Goal: Task Accomplishment & Management: Complete application form

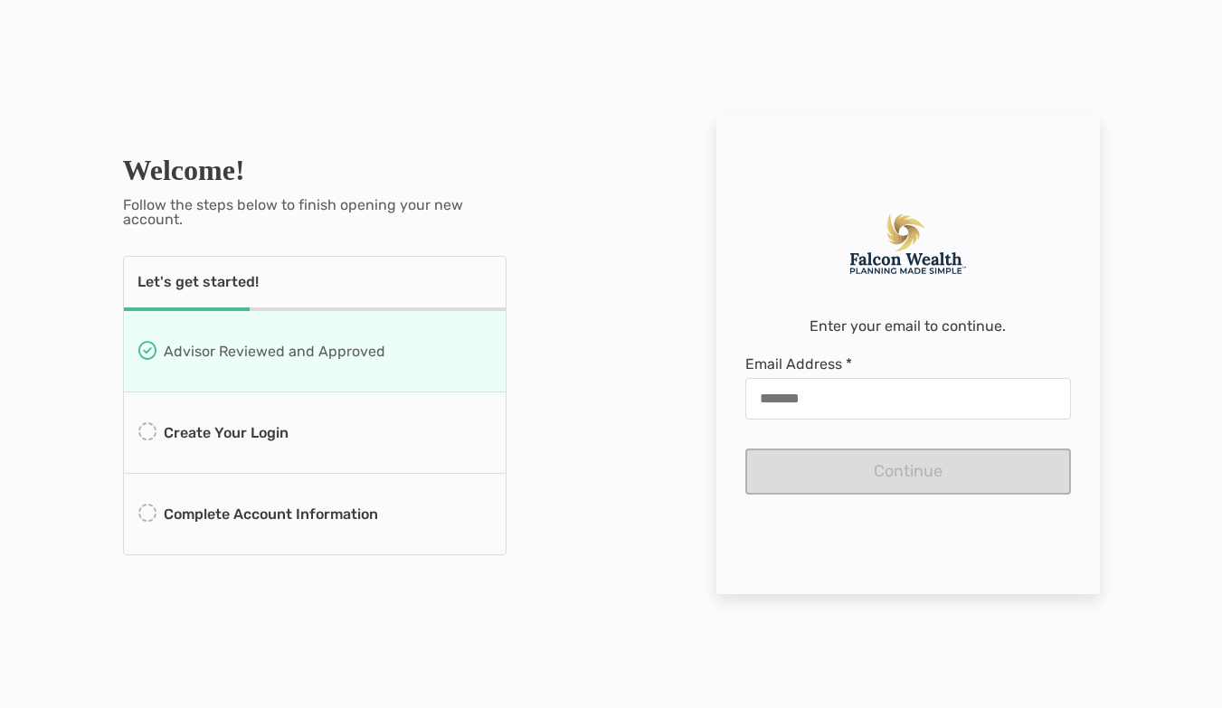
click at [195, 433] on p "Create Your Login" at bounding box center [226, 432] width 125 height 23
click at [916, 403] on input "Email Address *" at bounding box center [908, 398] width 322 height 15
type input "**********"
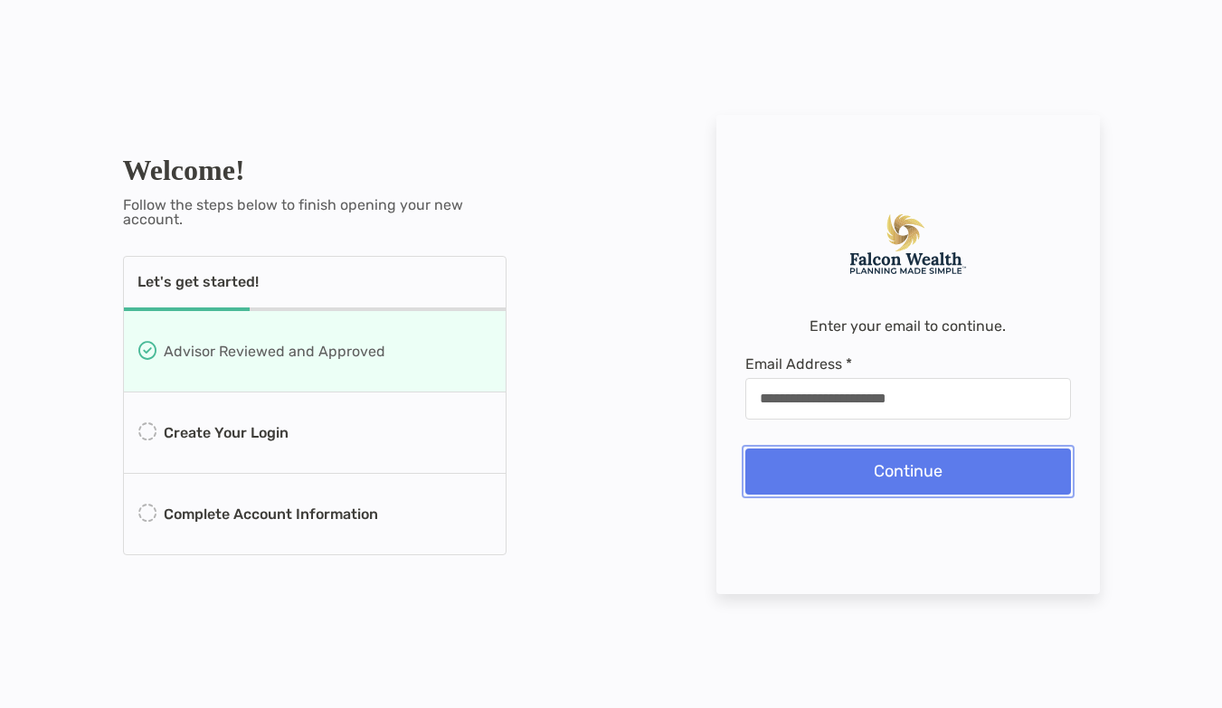
click at [912, 485] on button "Continue" at bounding box center [908, 471] width 326 height 46
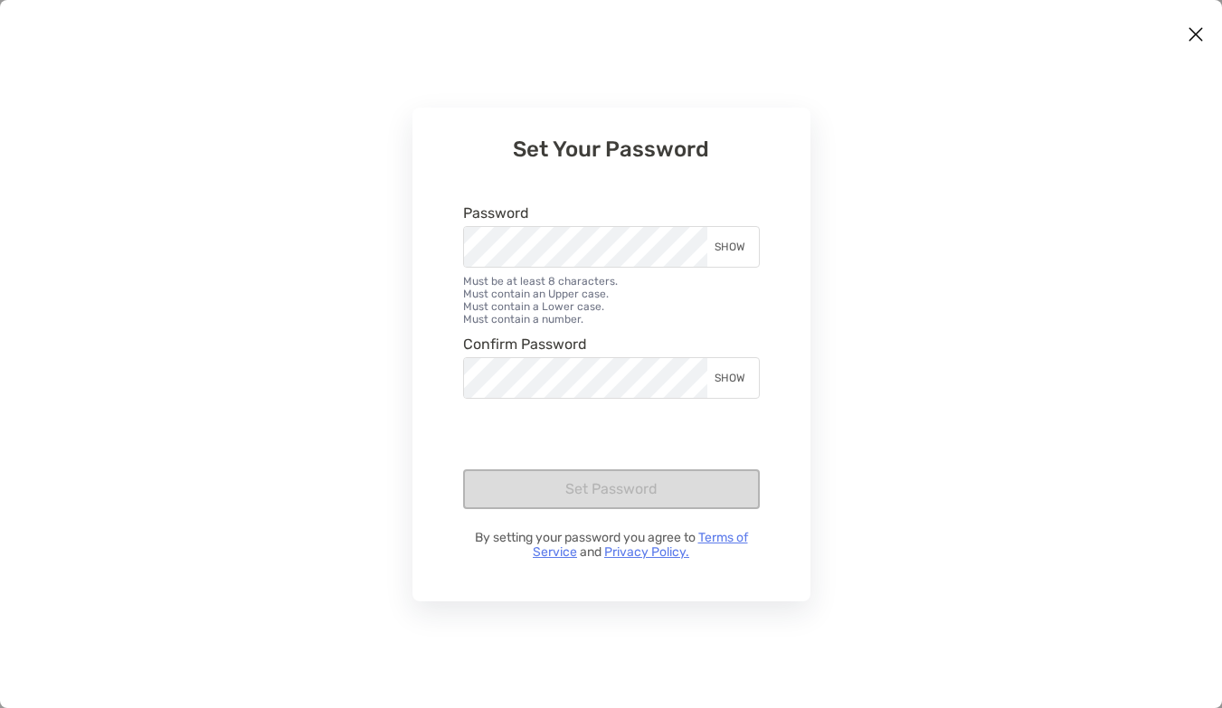
click at [585, 224] on div "Password SHOW" at bounding box center [611, 236] width 297 height 62
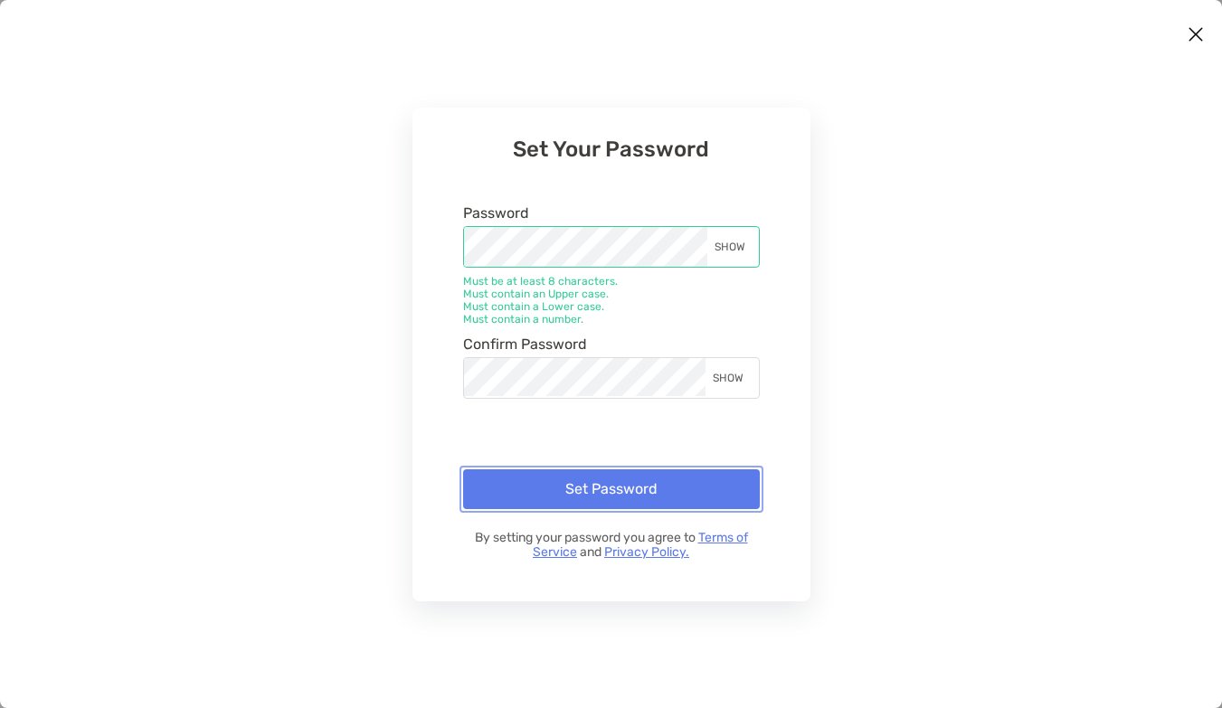
click at [564, 484] on button "Set Password" at bounding box center [611, 489] width 297 height 40
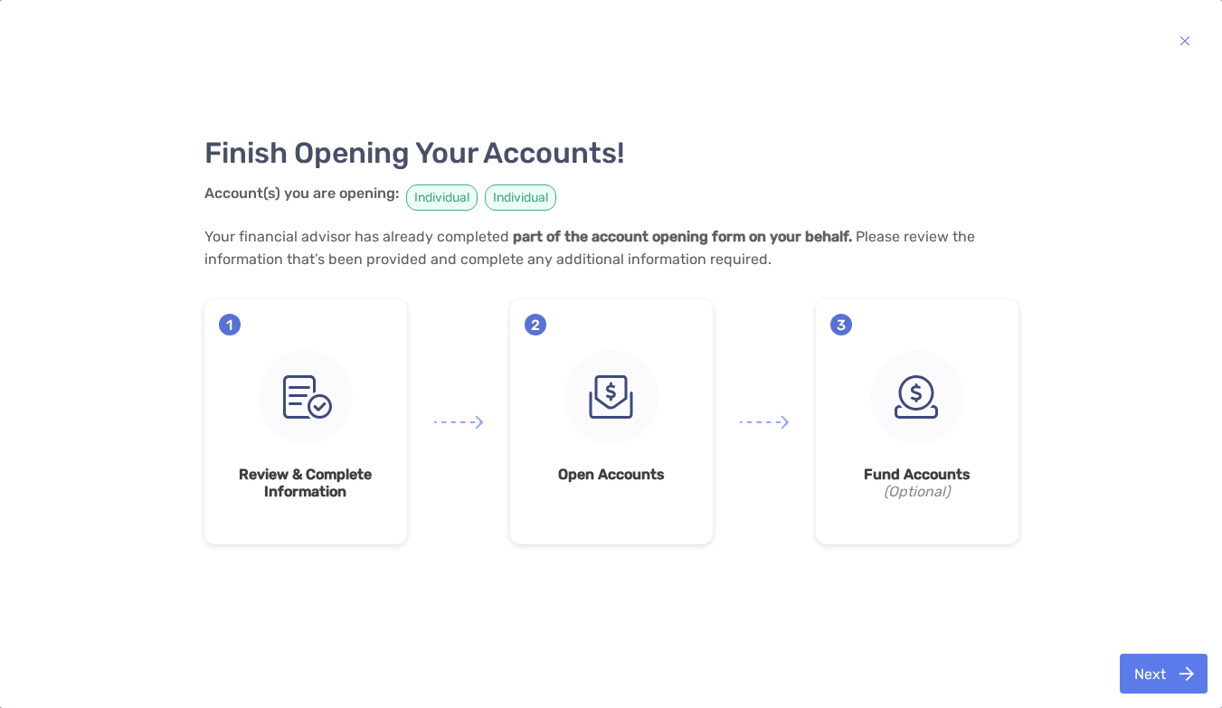
click at [309, 426] on img at bounding box center [306, 397] width 94 height 94
click at [600, 373] on img at bounding box center [611, 397] width 94 height 94
click at [928, 368] on img at bounding box center [917, 397] width 94 height 94
click at [1157, 673] on button "Next" at bounding box center [1163, 674] width 88 height 40
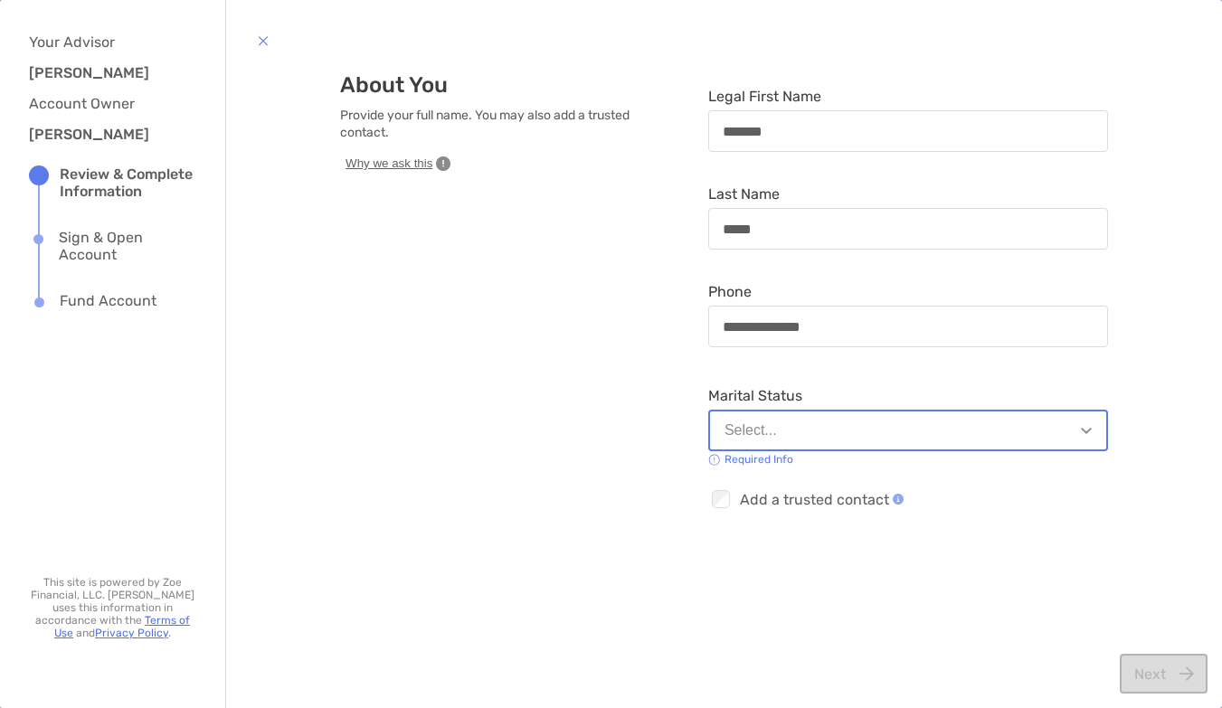
click at [996, 440] on button "Select..." at bounding box center [908, 431] width 400 height 42
click at [1184, 425] on div "**********" at bounding box center [723, 353] width 959 height 581
click at [991, 421] on button "Select..." at bounding box center [908, 431] width 400 height 42
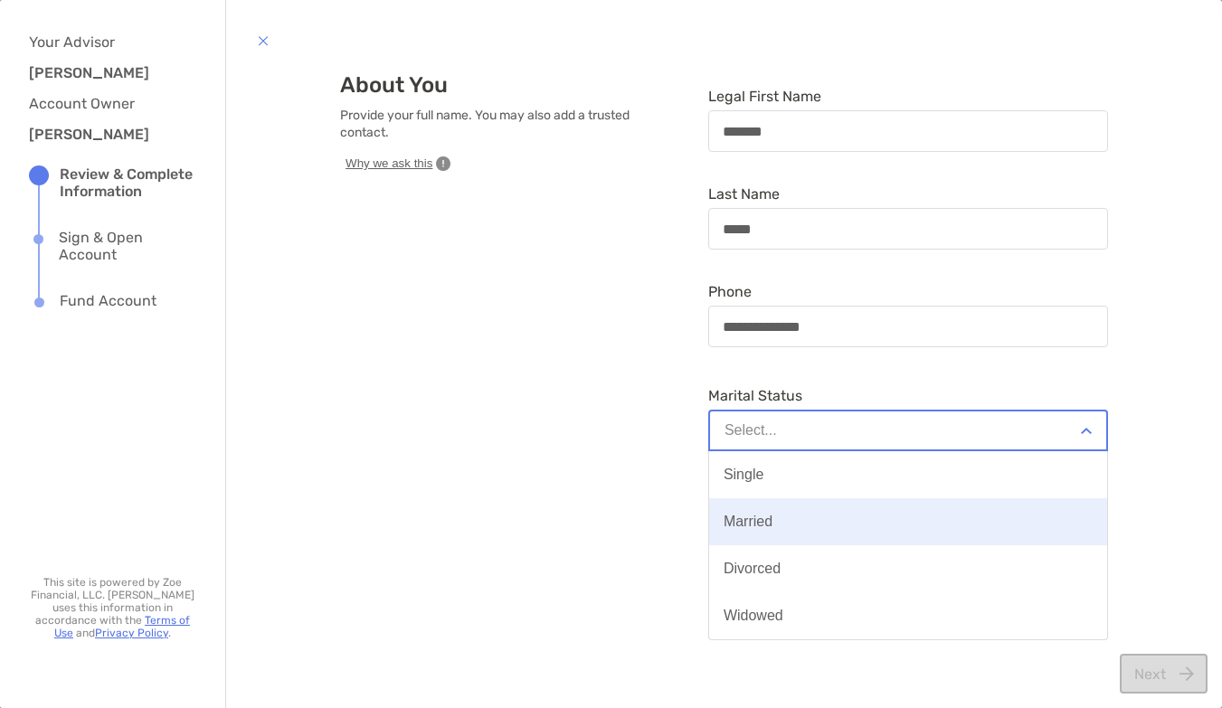
click at [870, 534] on button "Married" at bounding box center [908, 521] width 398 height 47
type input "**********"
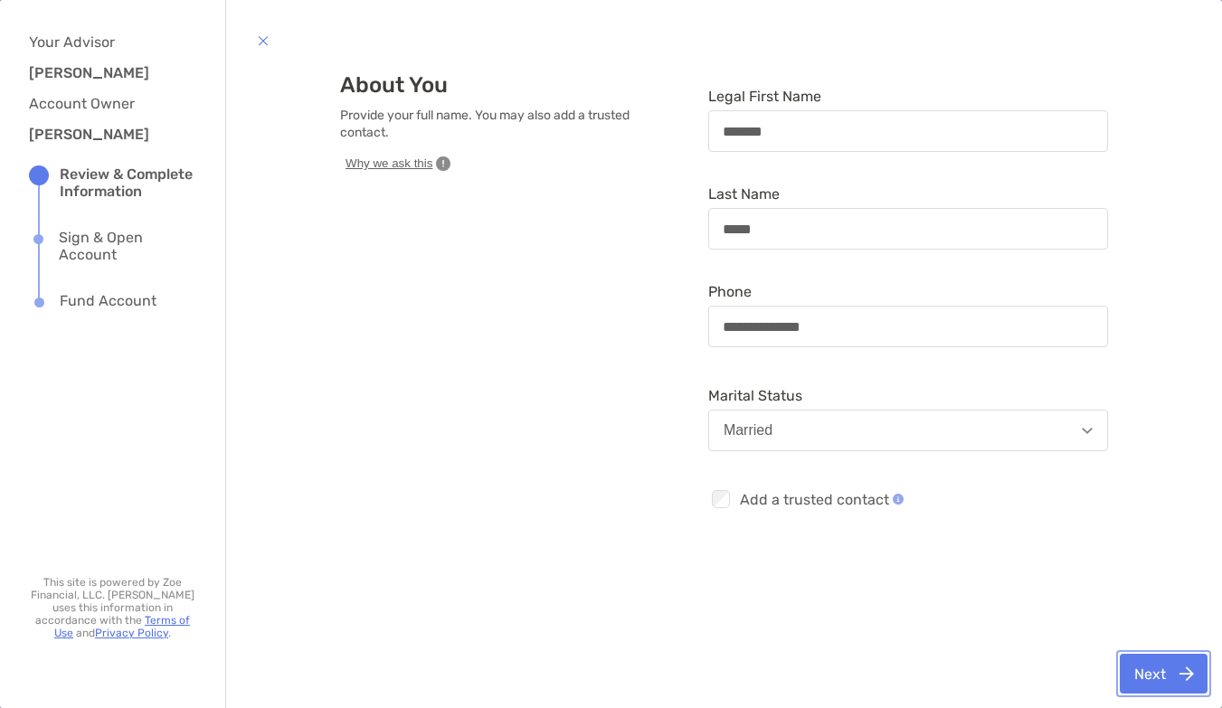
click at [1178, 682] on button "Next" at bounding box center [1163, 674] width 88 height 40
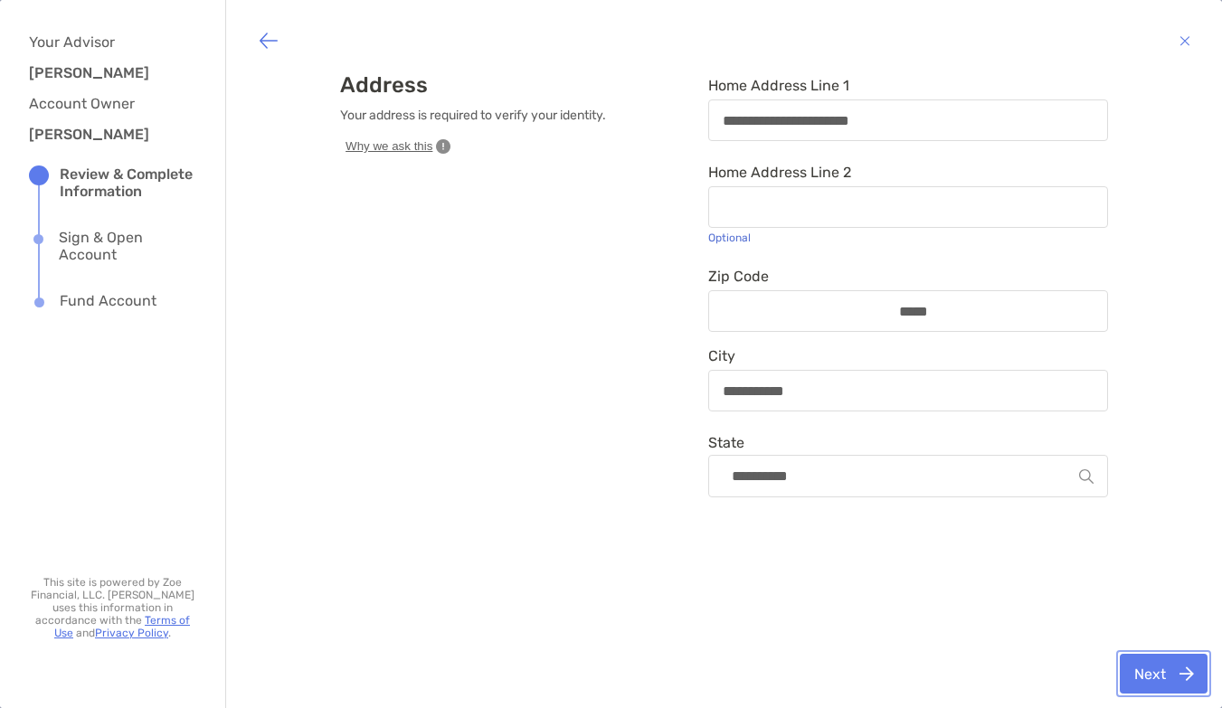
click at [1200, 669] on button "Next" at bounding box center [1163, 674] width 88 height 40
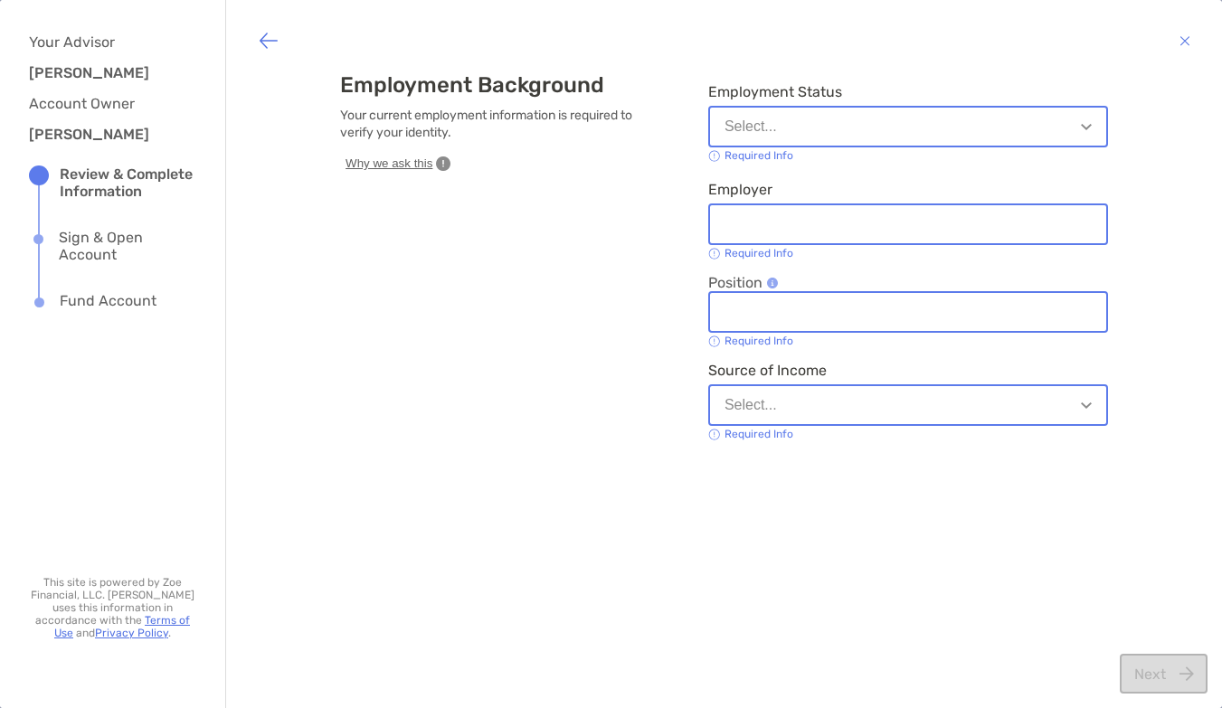
click at [1044, 126] on button "Select..." at bounding box center [908, 127] width 400 height 42
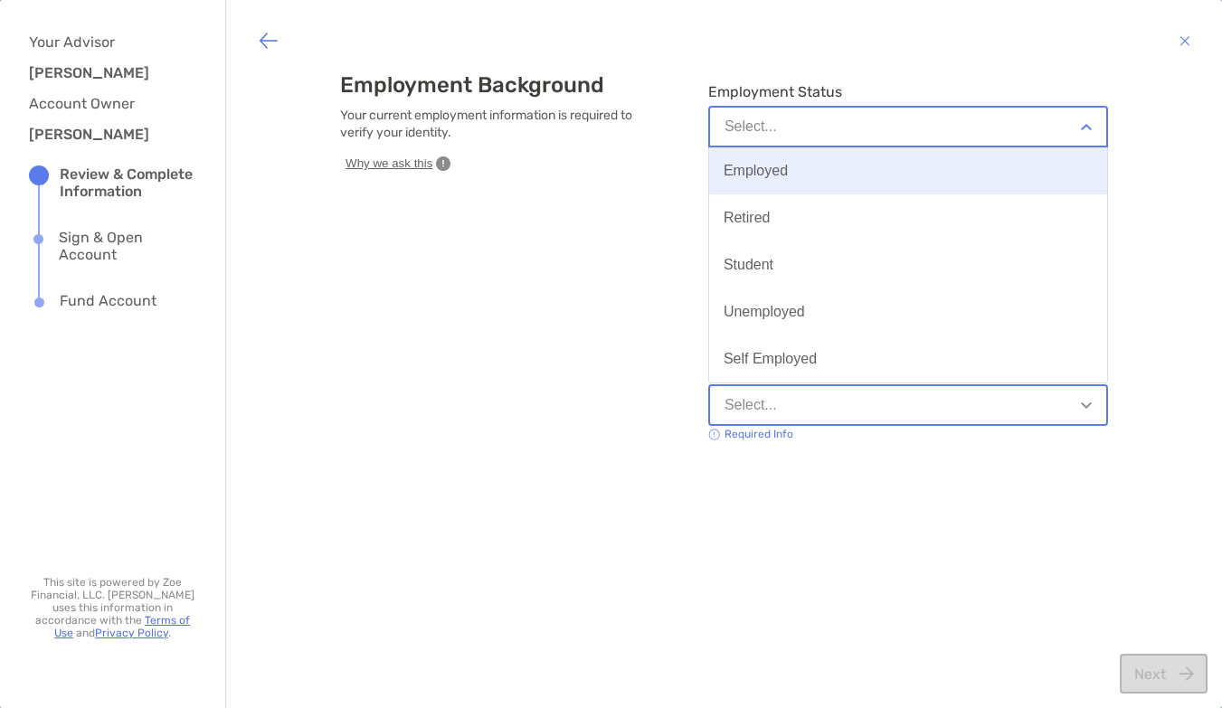
click at [987, 186] on button "Employed" at bounding box center [908, 170] width 398 height 47
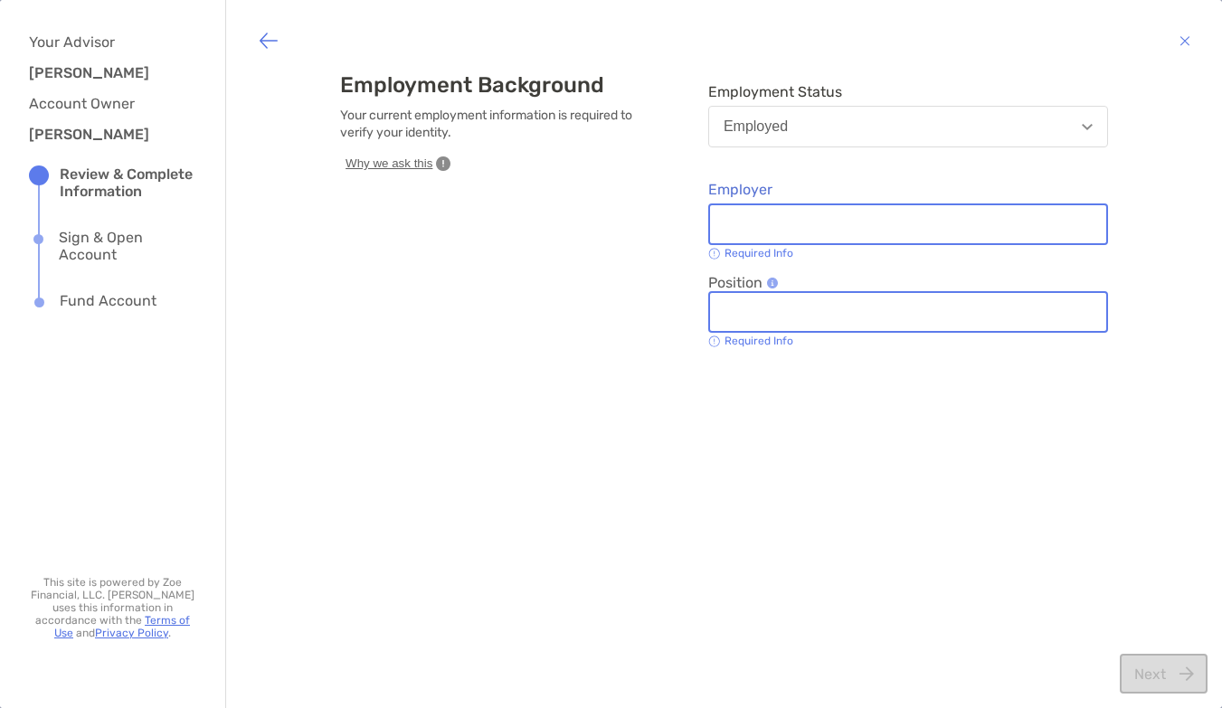
click at [964, 219] on input "Employer" at bounding box center [908, 224] width 396 height 15
type input "**********"
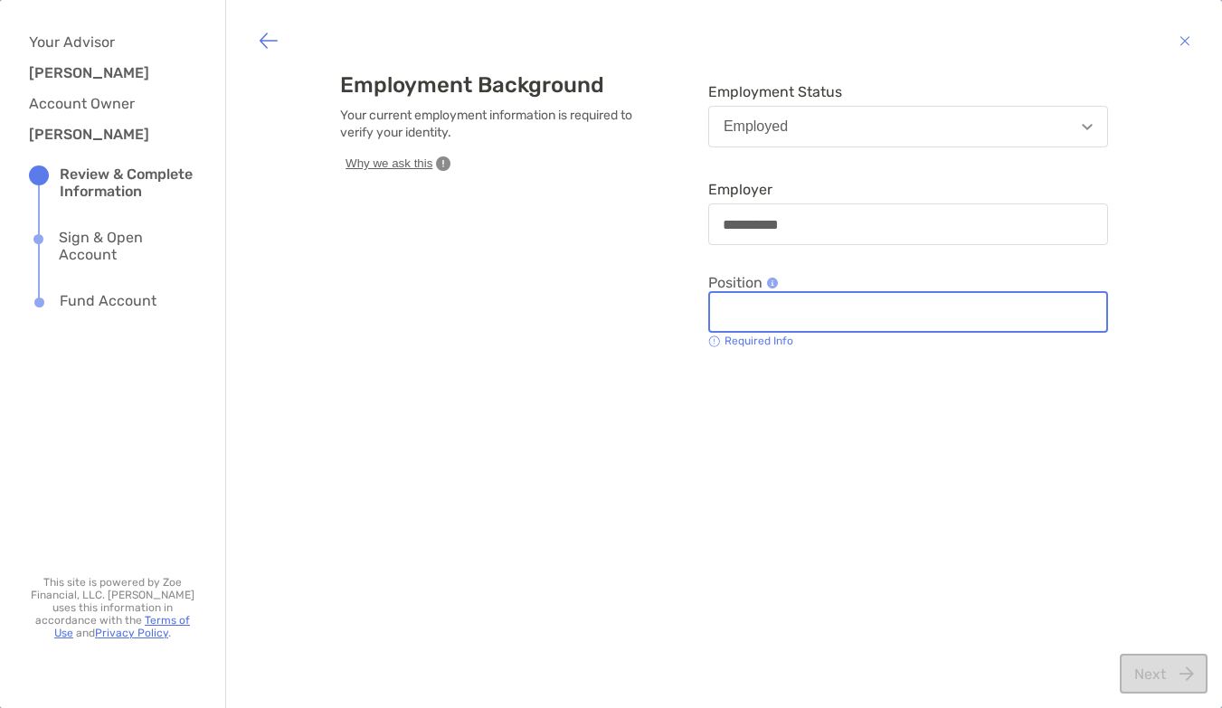
click at [951, 316] on input "Position" at bounding box center [908, 312] width 396 height 15
type input "*********"
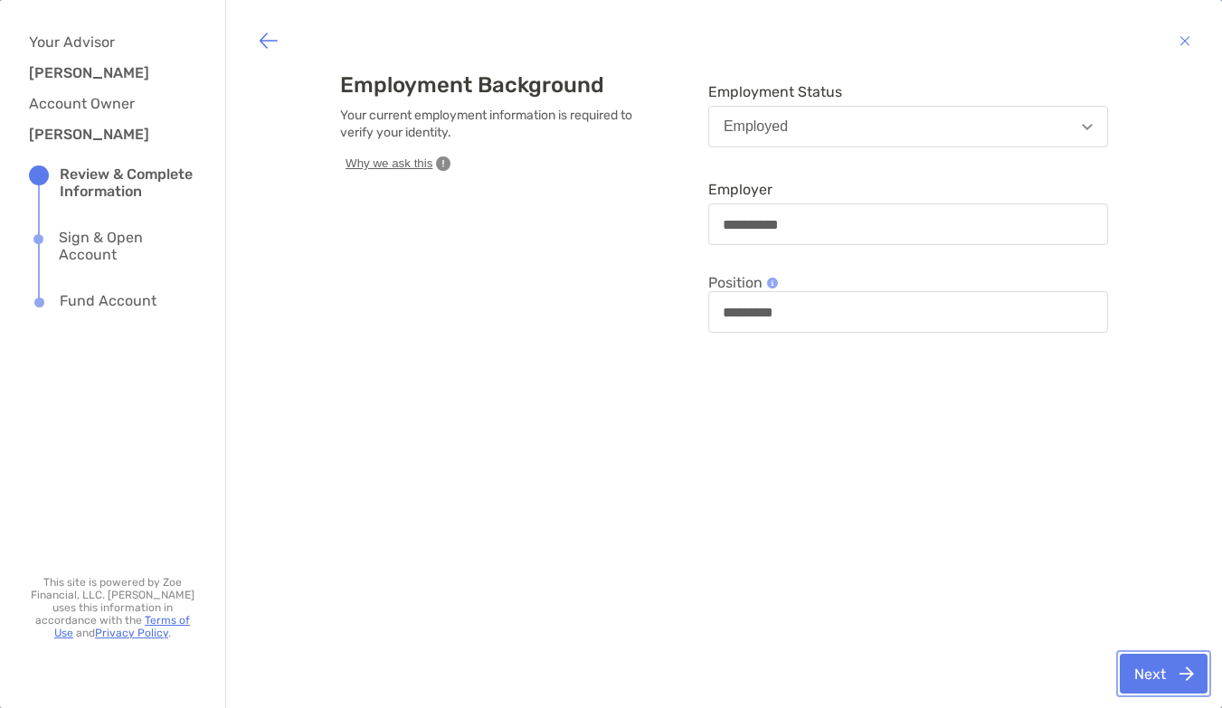
click at [1166, 669] on button "Next" at bounding box center [1163, 674] width 88 height 40
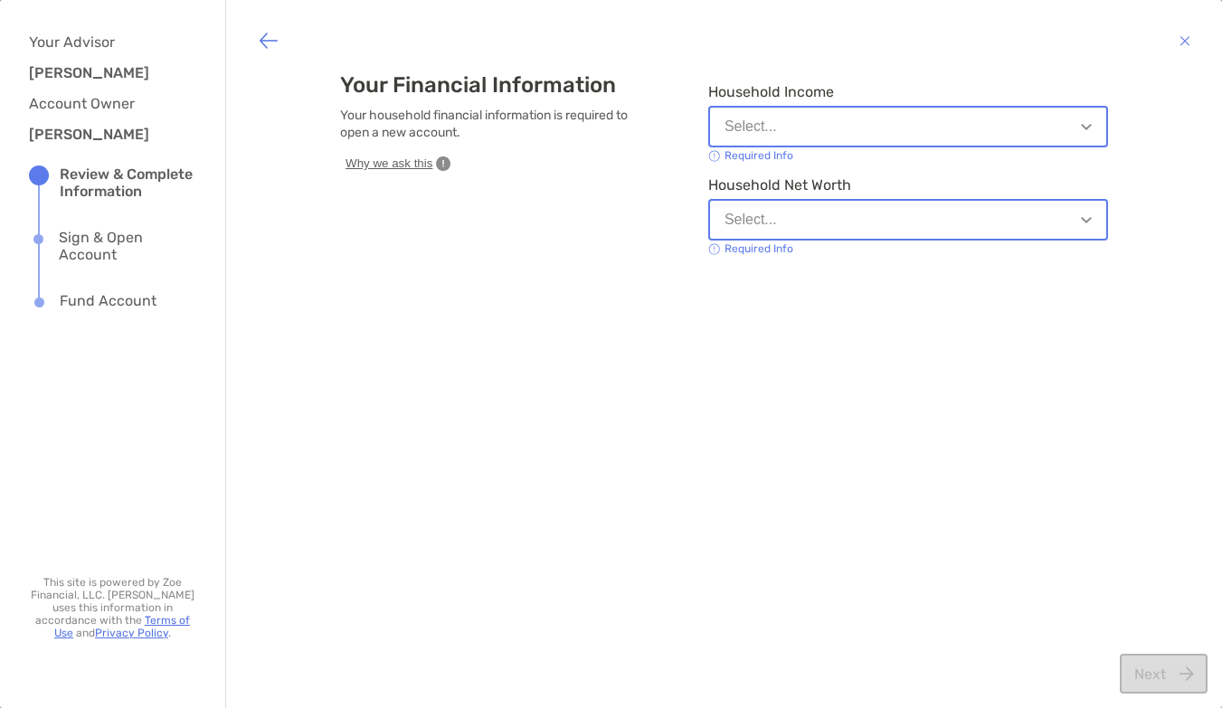
click at [1053, 118] on button "Select..." at bounding box center [908, 127] width 400 height 42
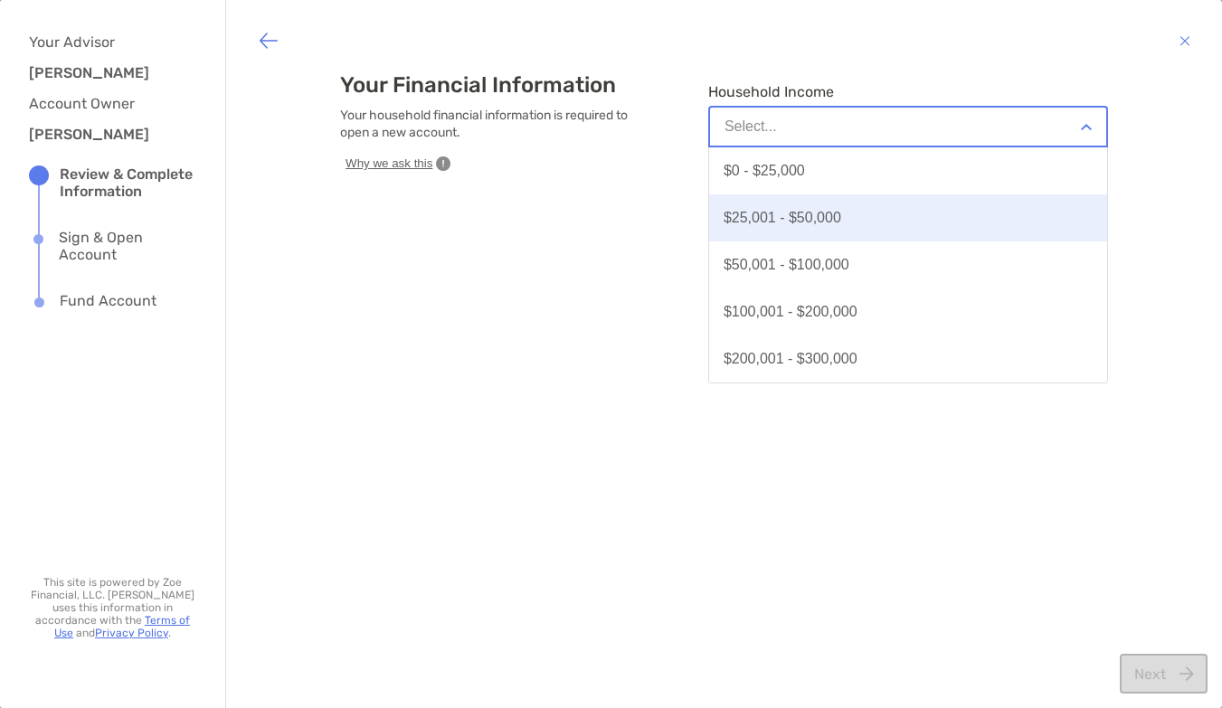
click at [974, 214] on button "$25,001 - $50,000" at bounding box center [908, 217] width 398 height 47
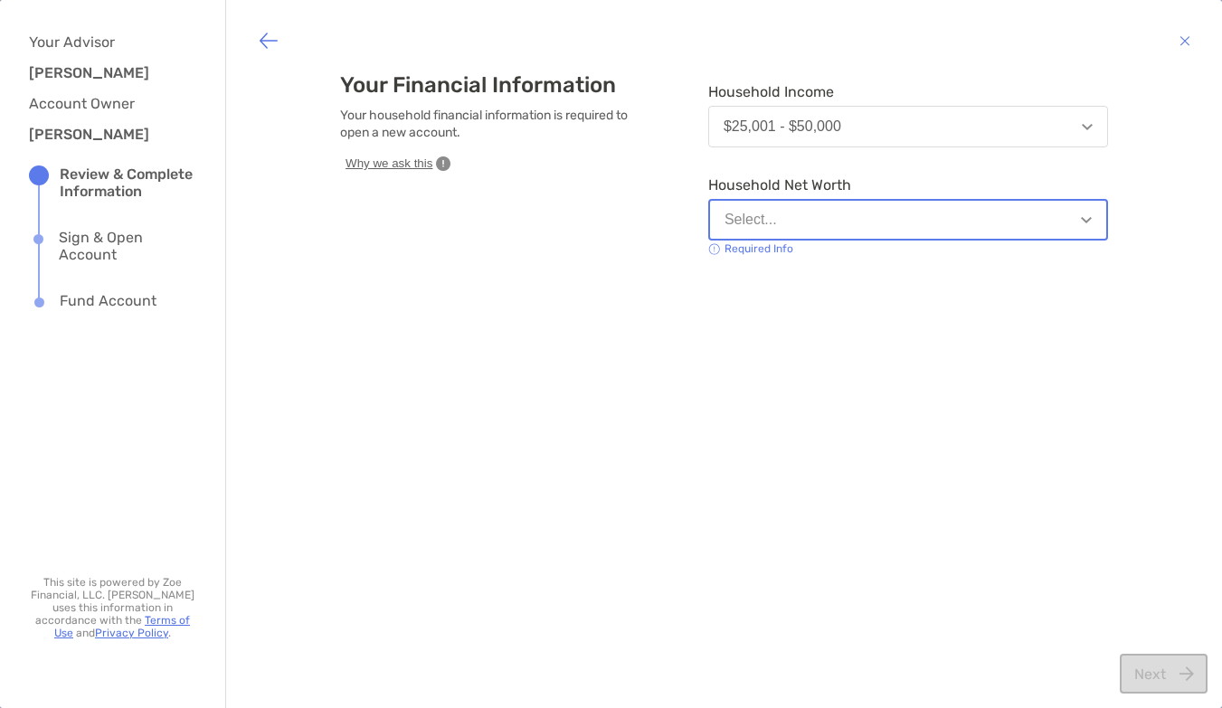
click at [973, 212] on button "Select..." at bounding box center [908, 220] width 400 height 42
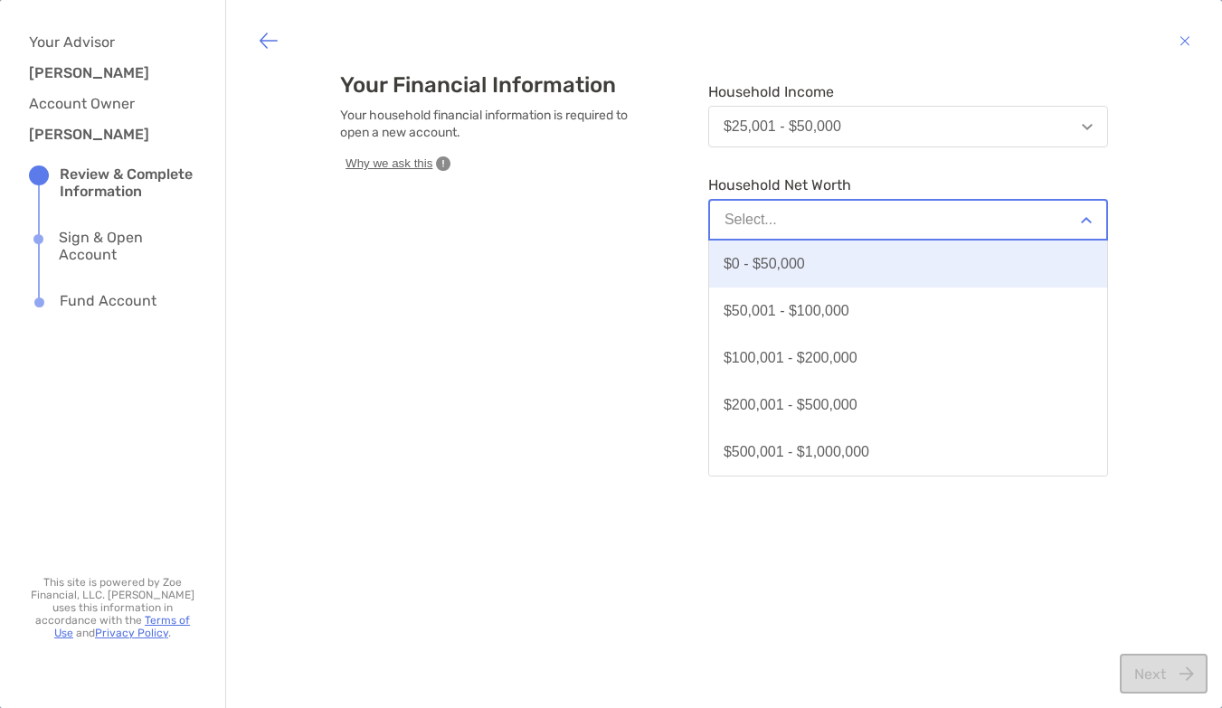
click at [958, 262] on button "$0 - $50,000" at bounding box center [908, 264] width 398 height 47
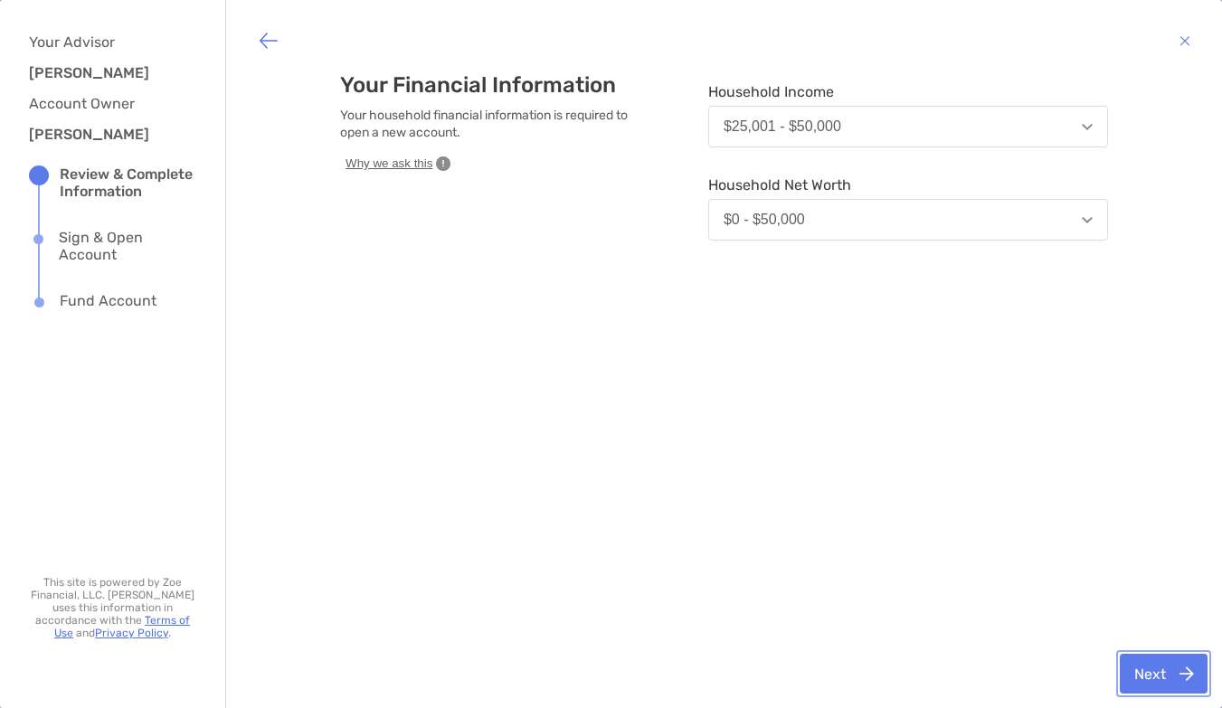
click at [1151, 680] on button "Next" at bounding box center [1163, 674] width 88 height 40
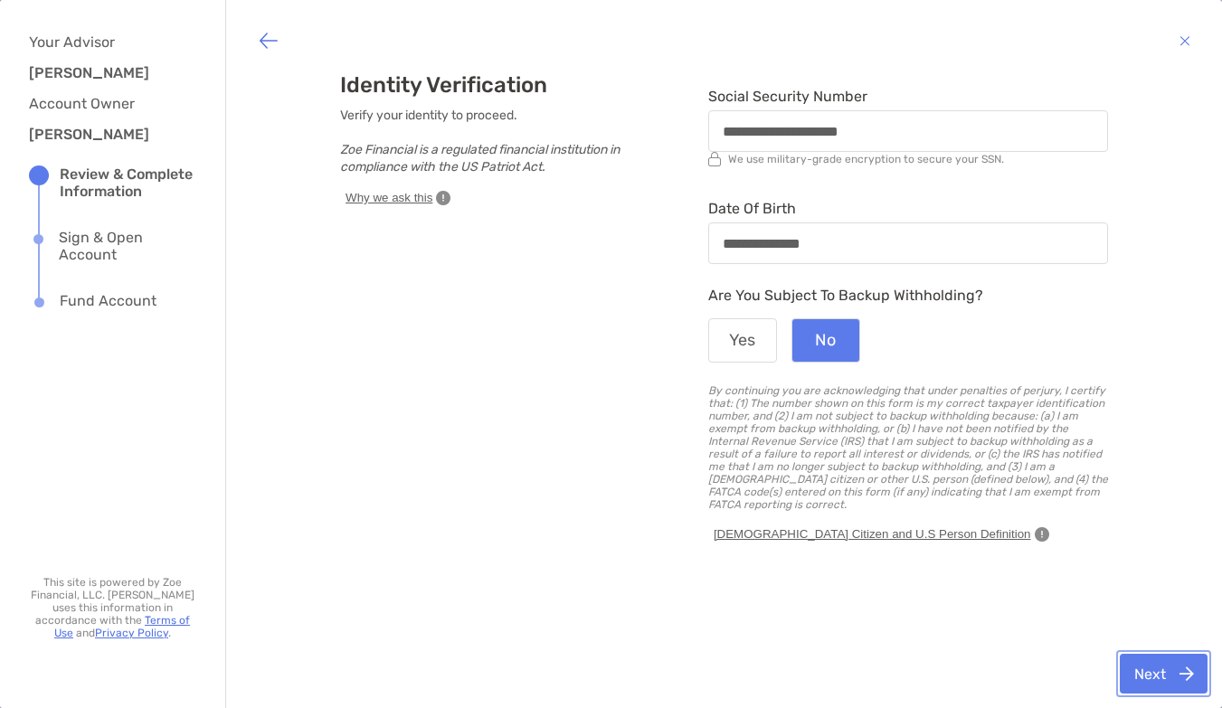
click at [1148, 673] on button "Next" at bounding box center [1163, 674] width 88 height 40
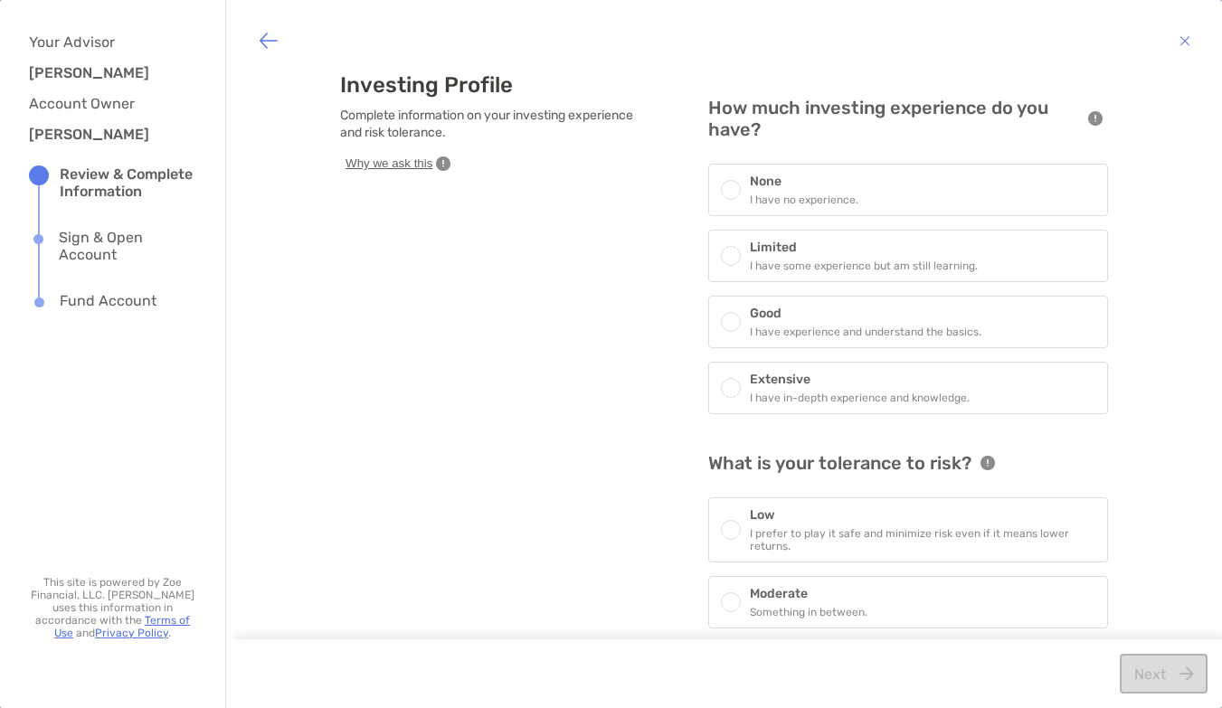
click at [792, 185] on h6 "None" at bounding box center [804, 181] width 109 height 15
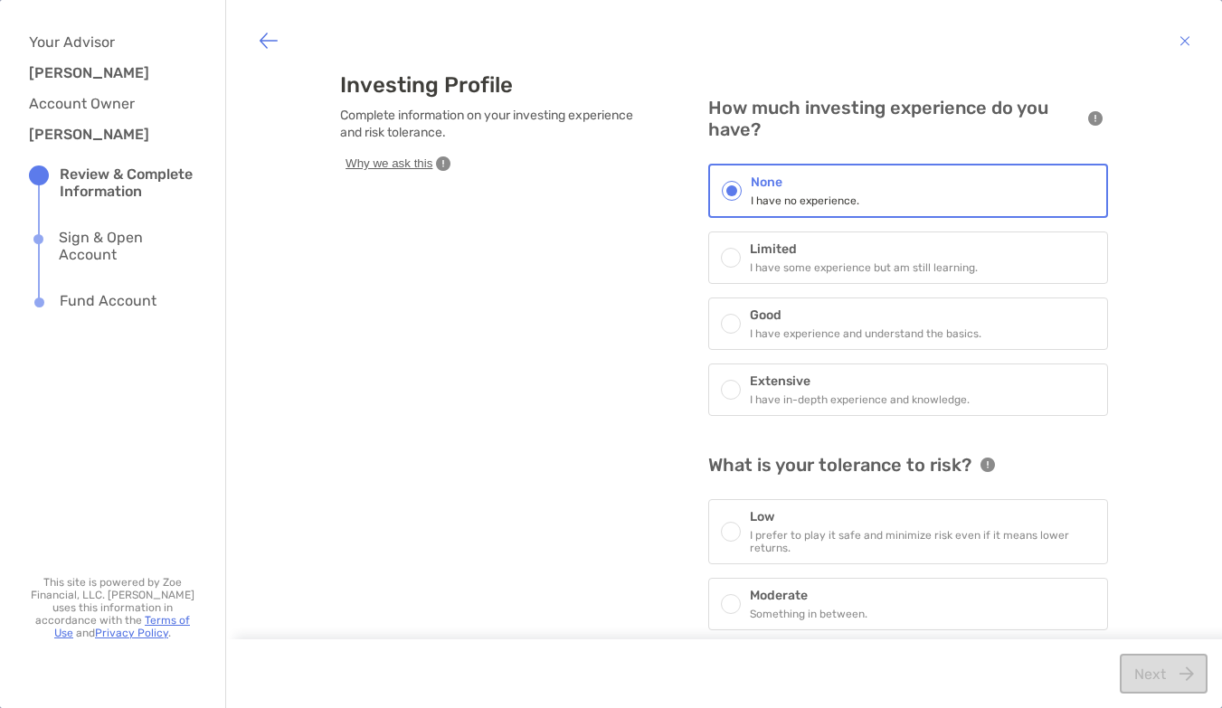
click at [756, 596] on h6 "Moderate" at bounding box center [809, 595] width 118 height 15
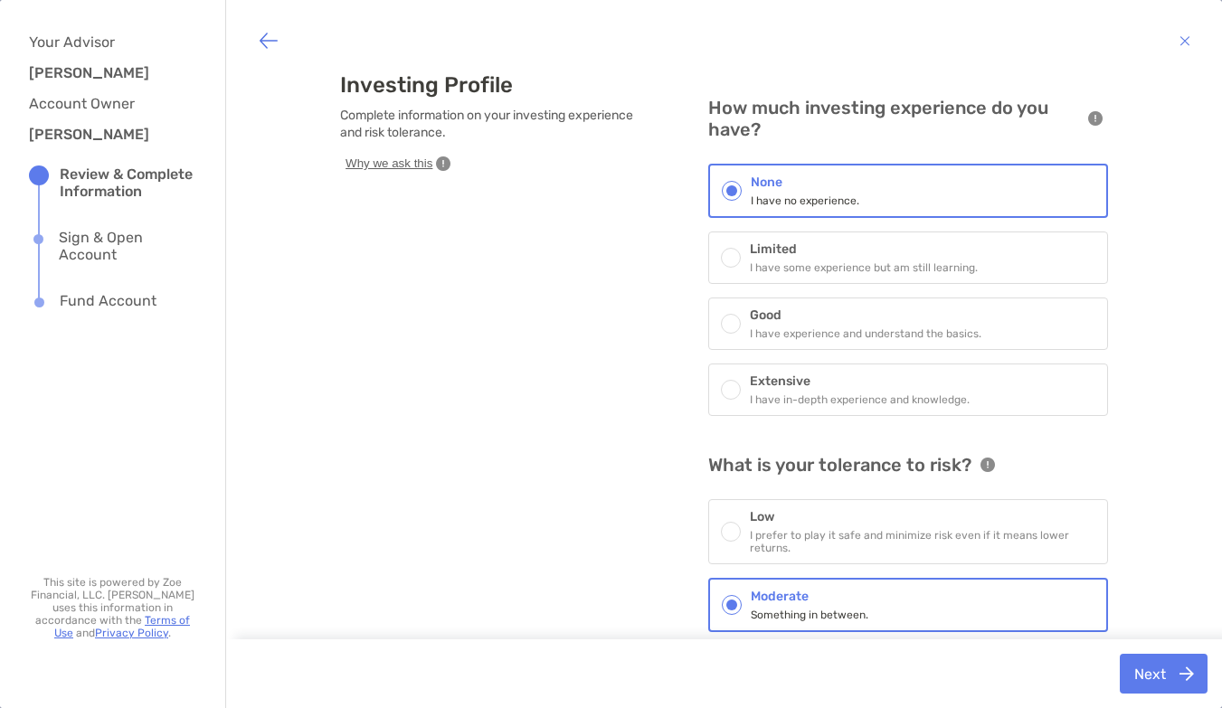
scroll to position [93, 0]
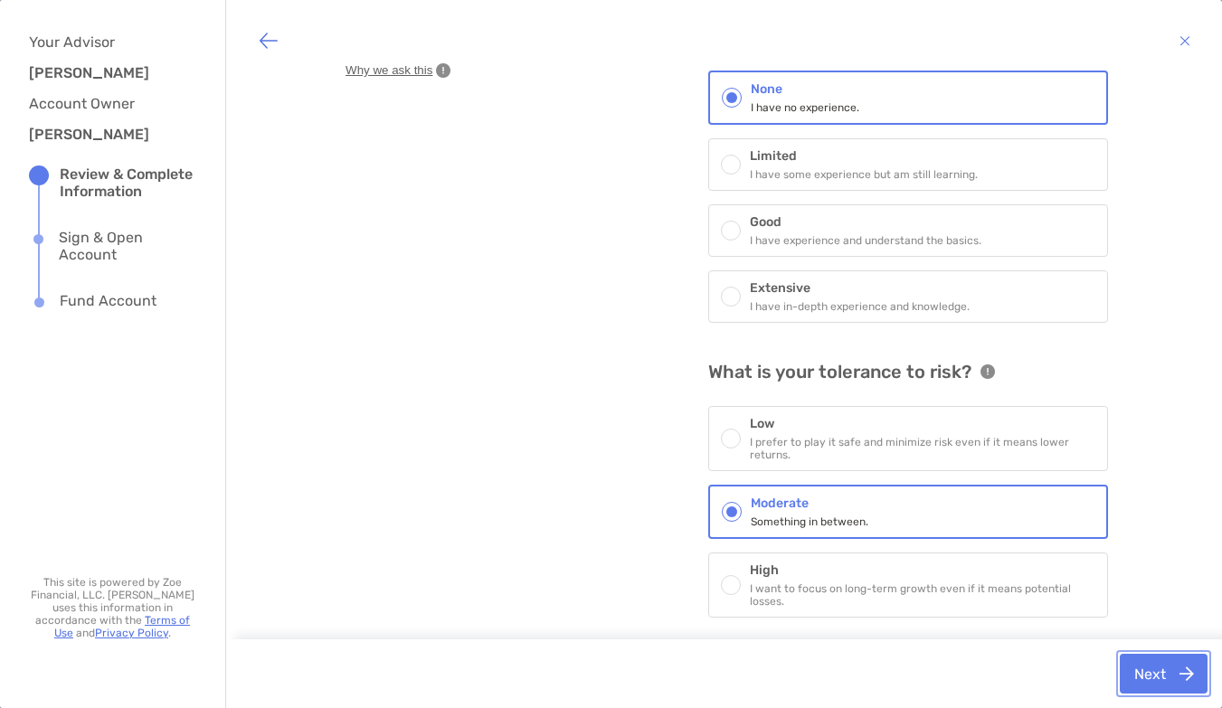
click at [1176, 677] on button "Next" at bounding box center [1163, 674] width 88 height 40
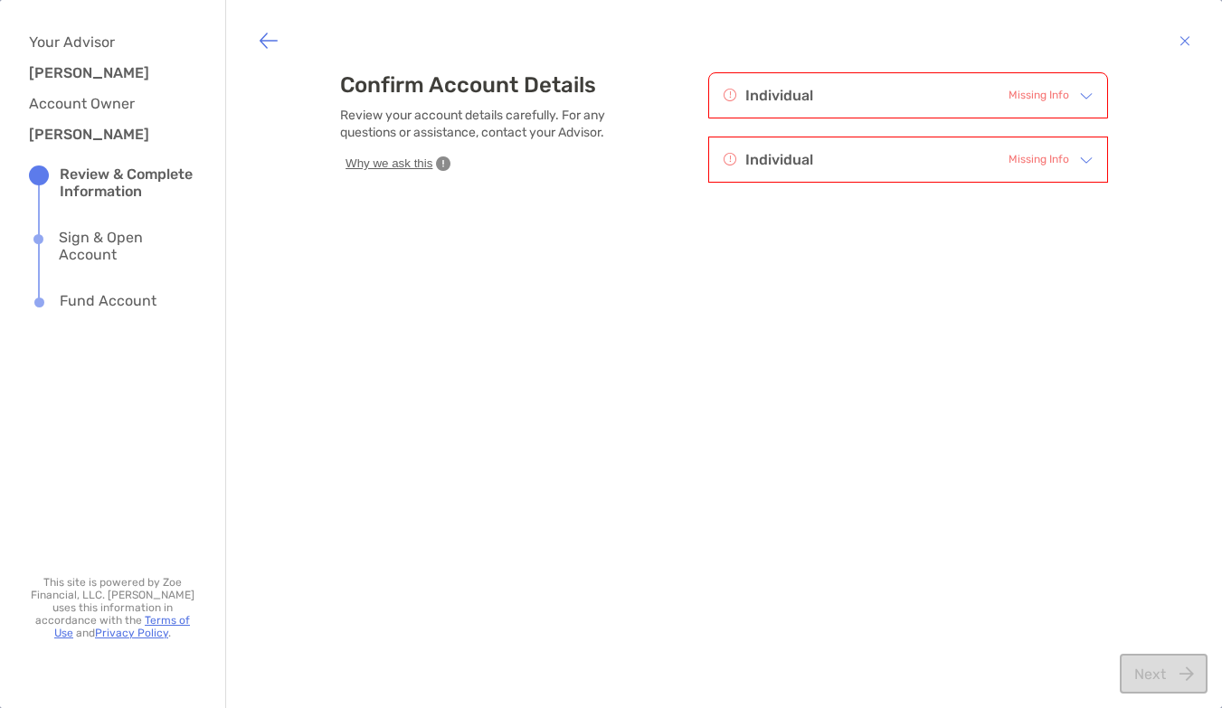
scroll to position [0, 0]
click at [1034, 98] on span "Missing Info" at bounding box center [1038, 95] width 61 height 17
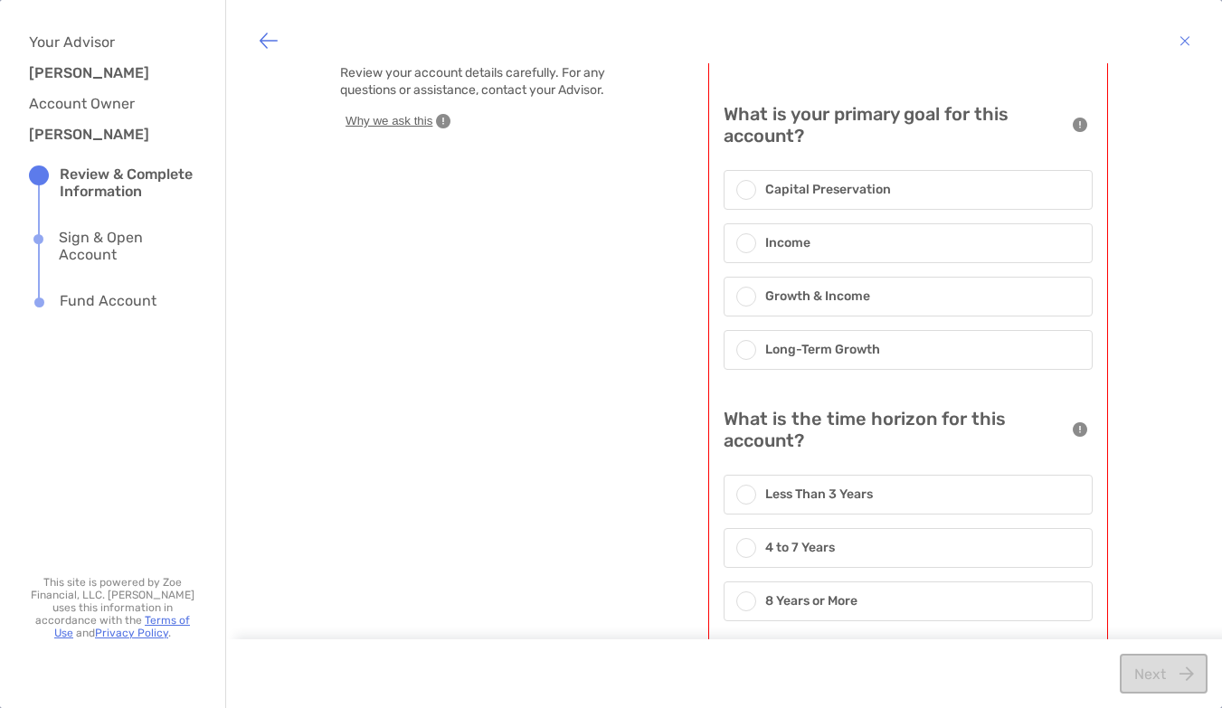
scroll to position [61, 0]
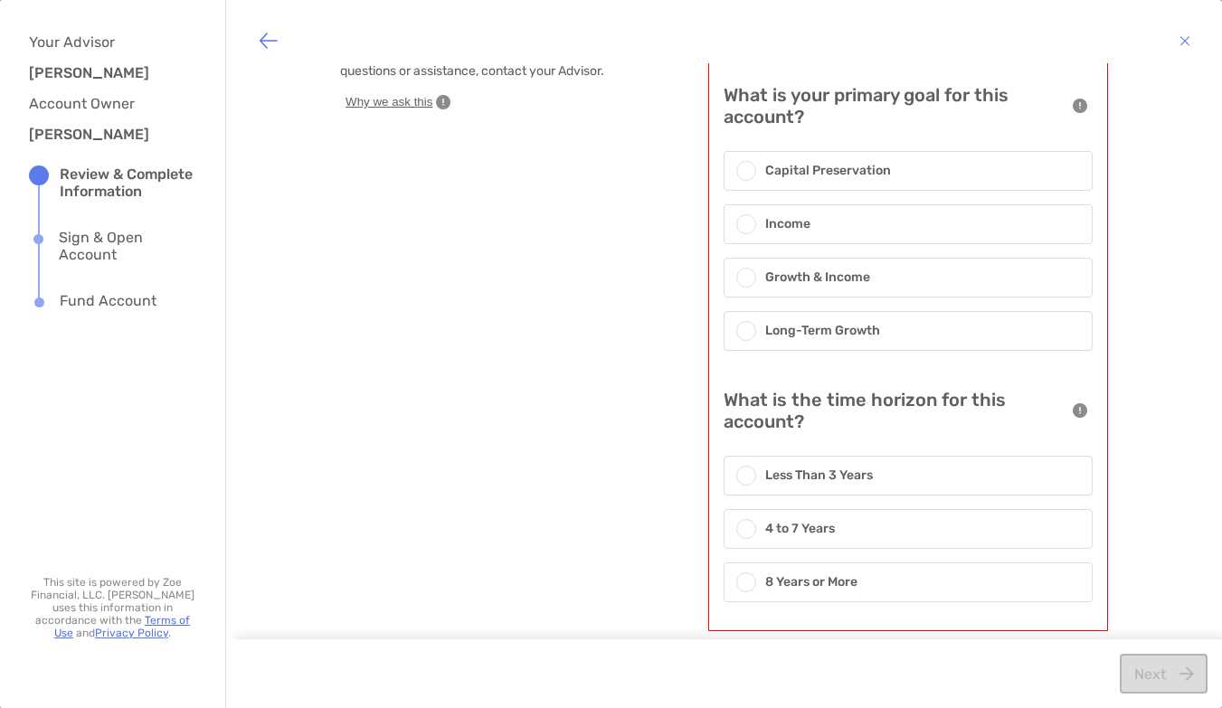
click at [978, 226] on div "Income" at bounding box center [907, 224] width 369 height 40
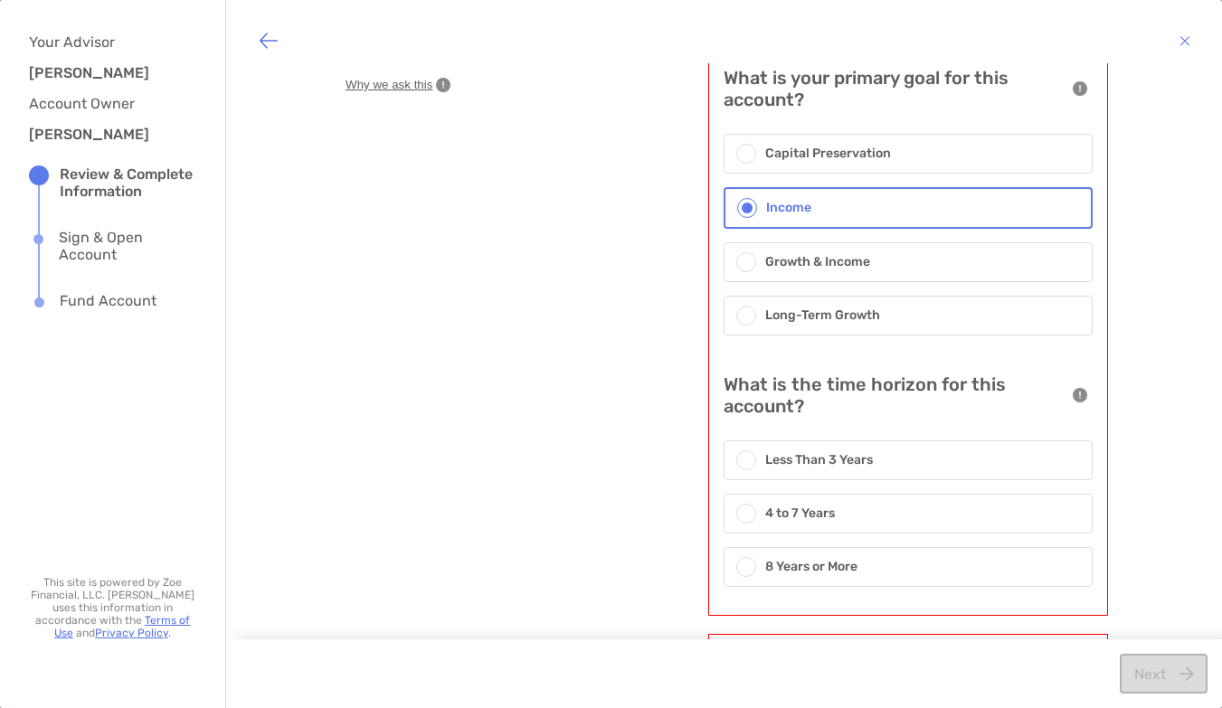
scroll to position [148, 0]
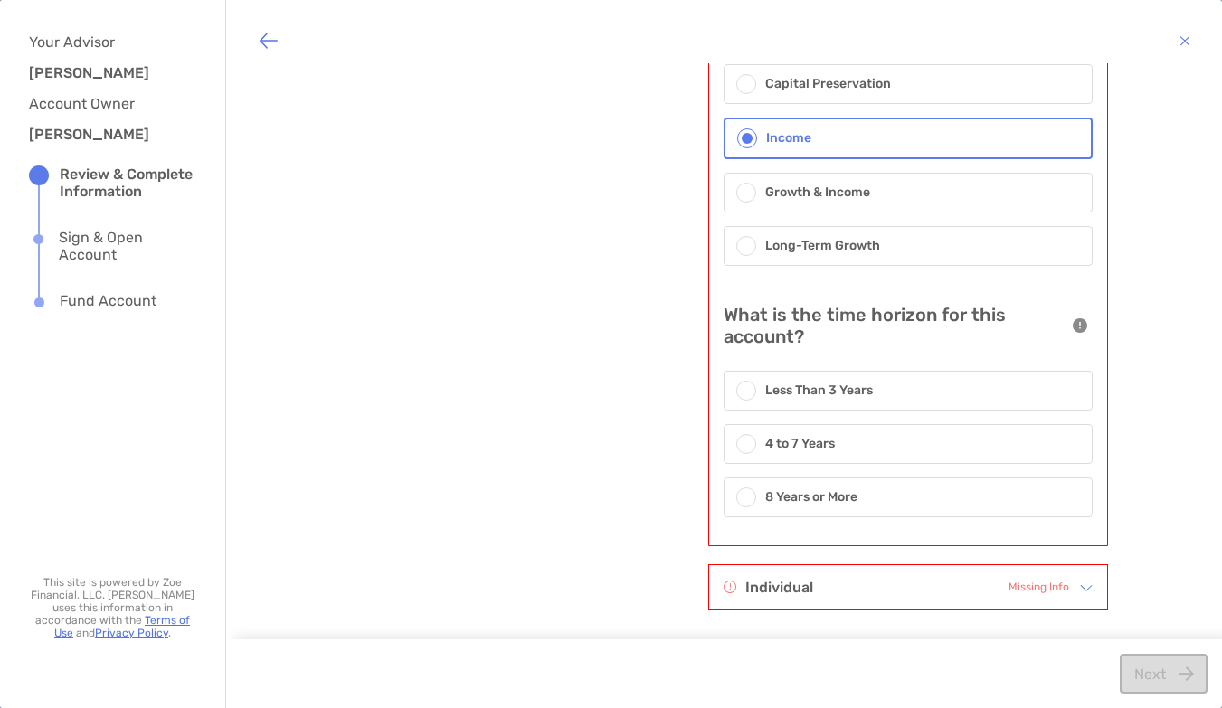
click at [922, 501] on div "8 Years or More" at bounding box center [907, 497] width 369 height 40
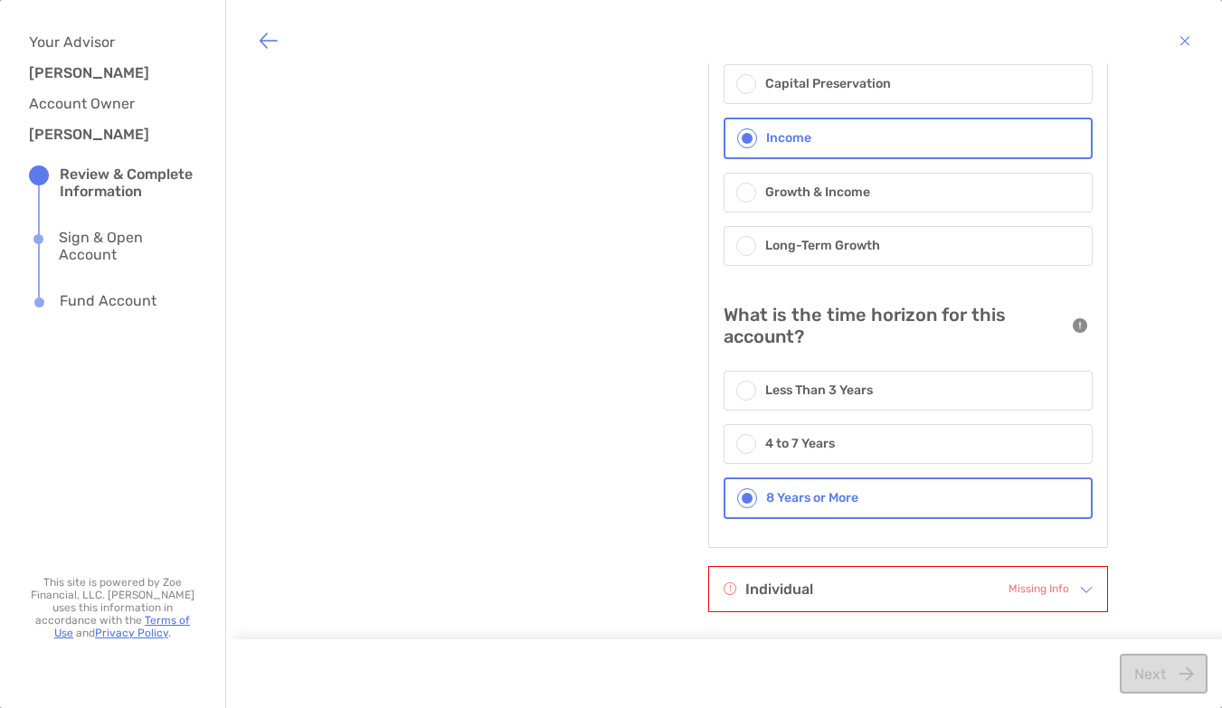
scroll to position [150, 0]
click at [1005, 590] on div "Individual Missing Info" at bounding box center [895, 587] width 345 height 23
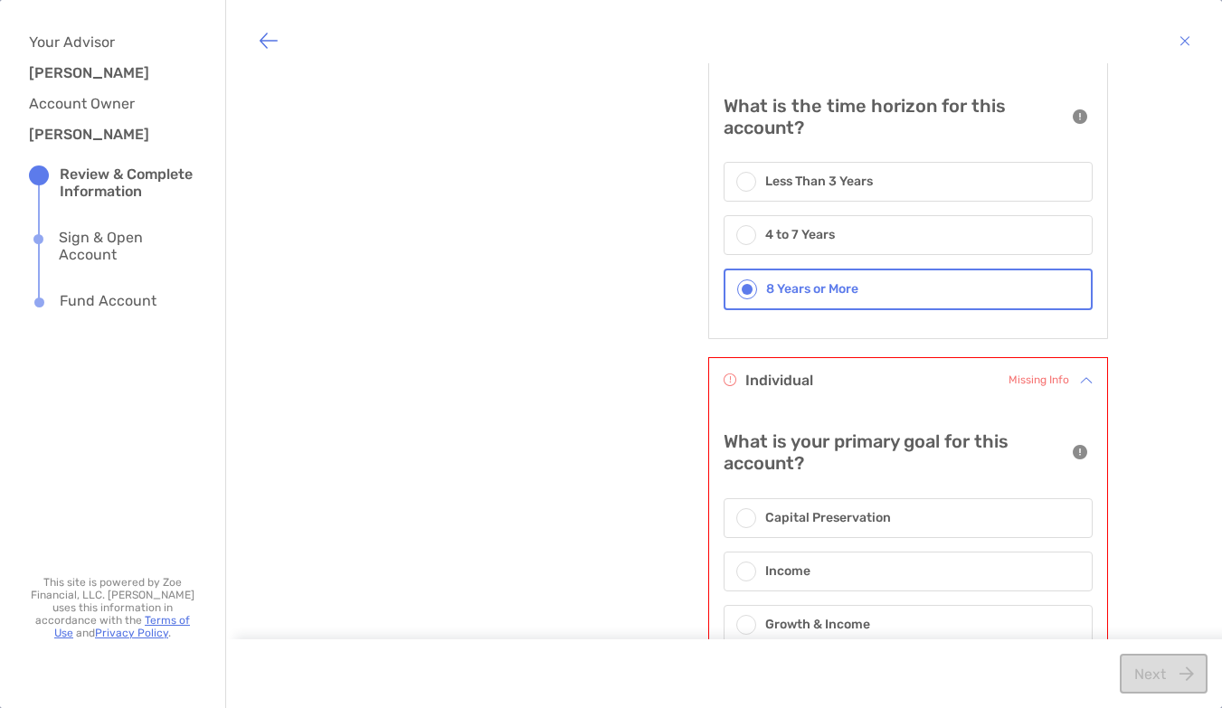
scroll to position [723, 0]
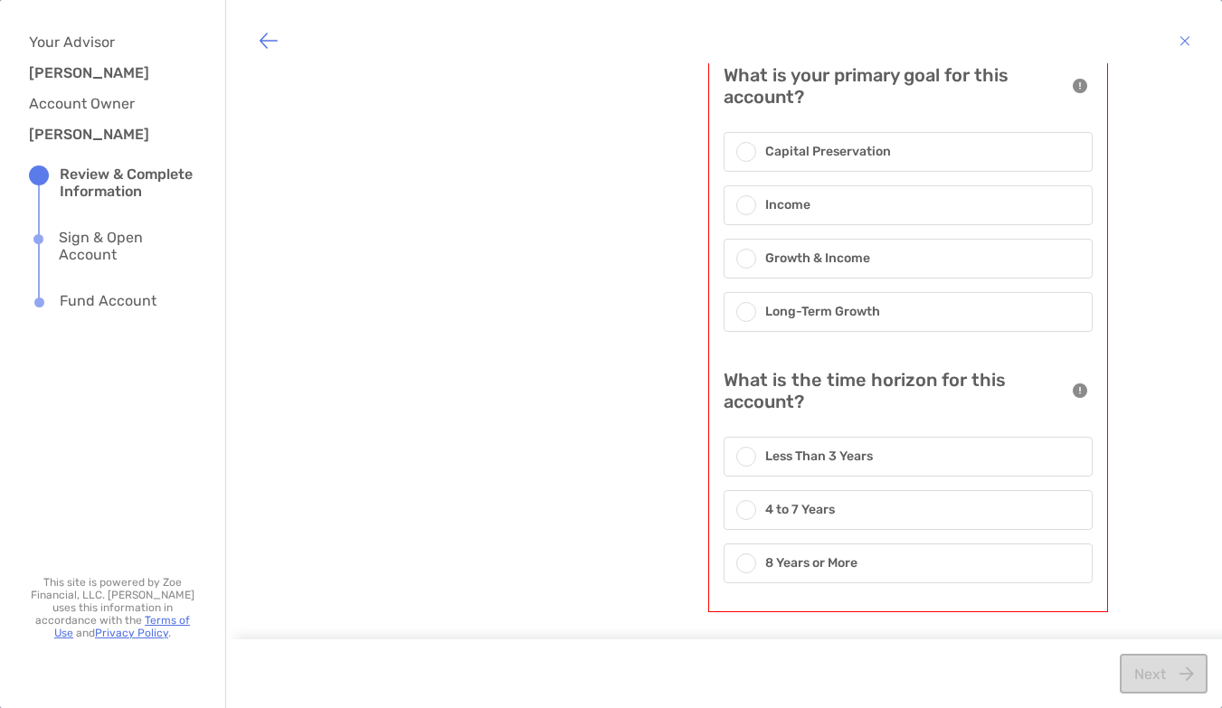
click at [749, 202] on span at bounding box center [746, 205] width 11 height 11
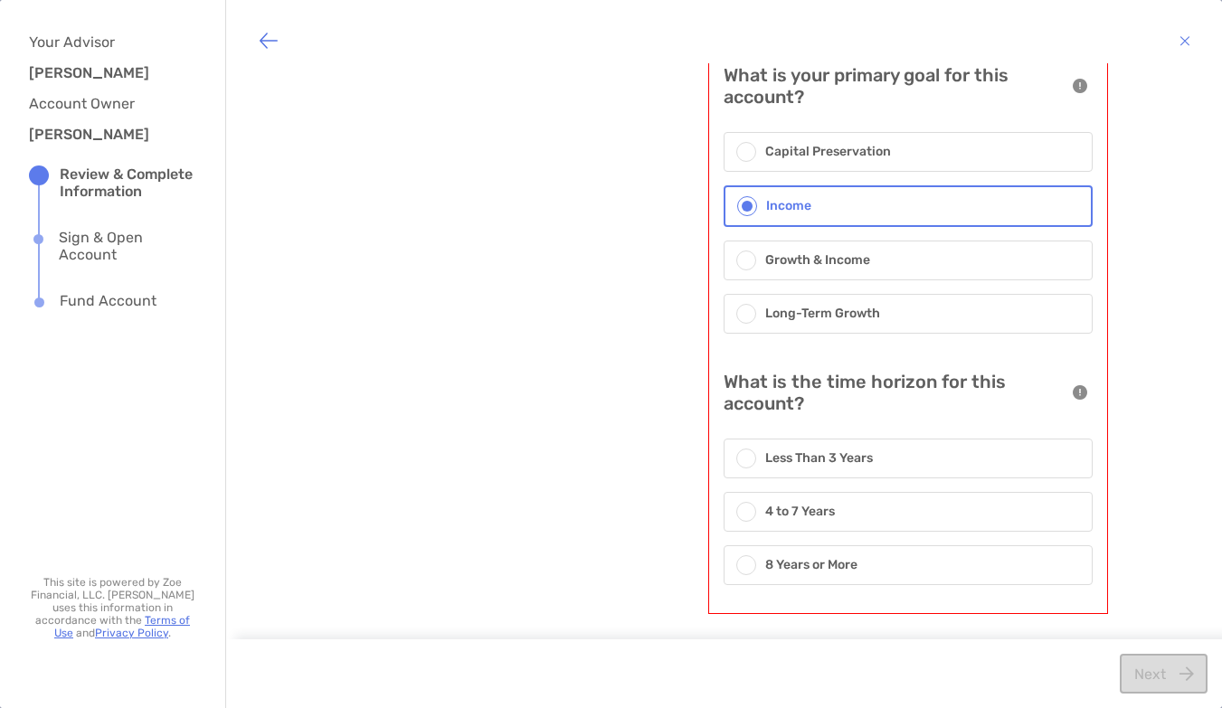
click at [745, 562] on span at bounding box center [746, 565] width 11 height 11
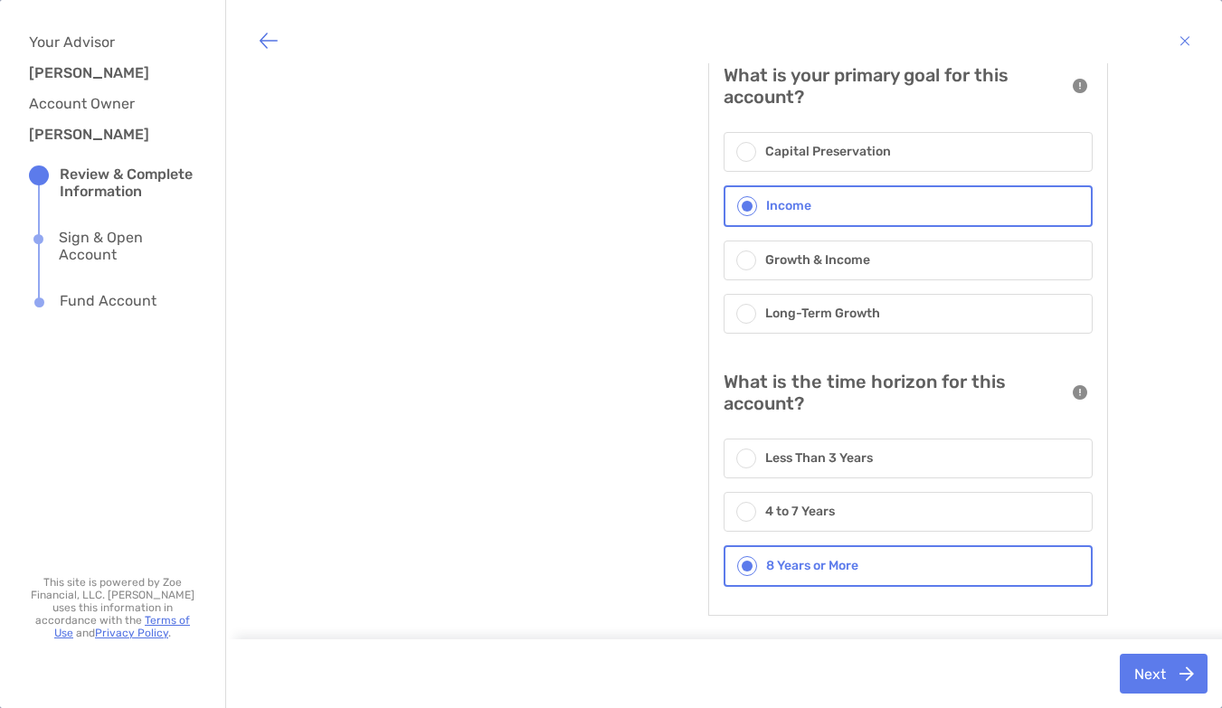
scroll to position [727, 0]
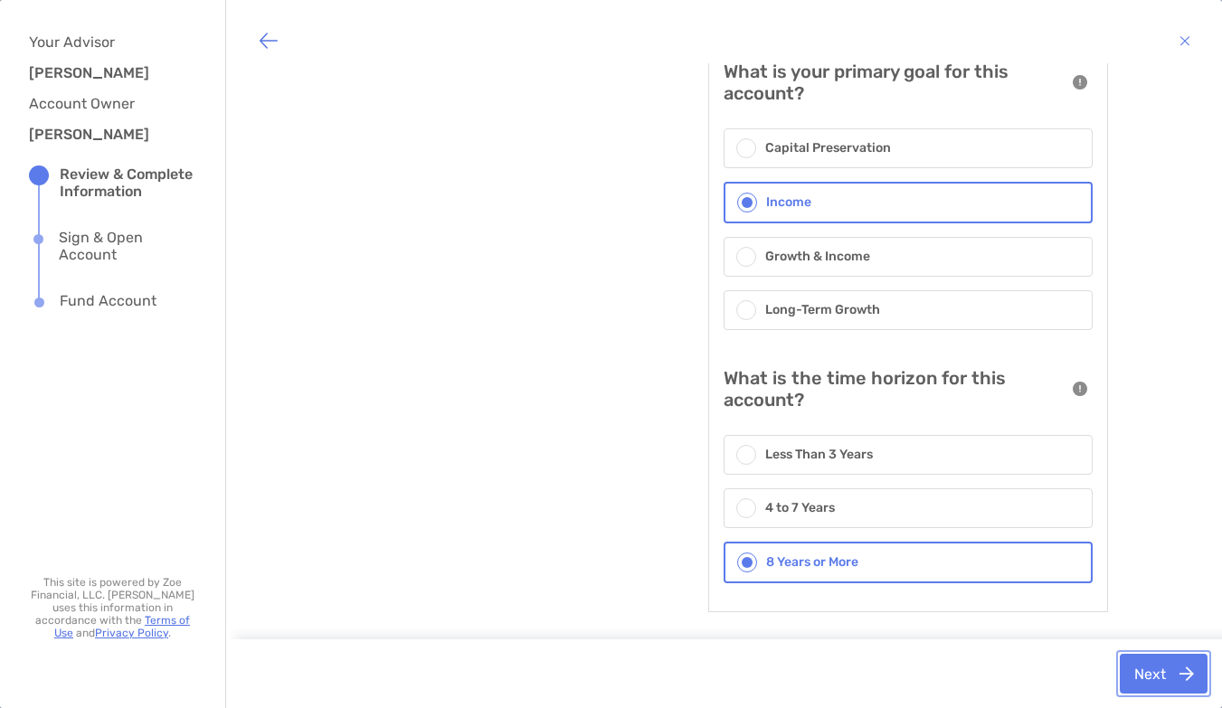
click at [1164, 685] on button "Next" at bounding box center [1163, 674] width 88 height 40
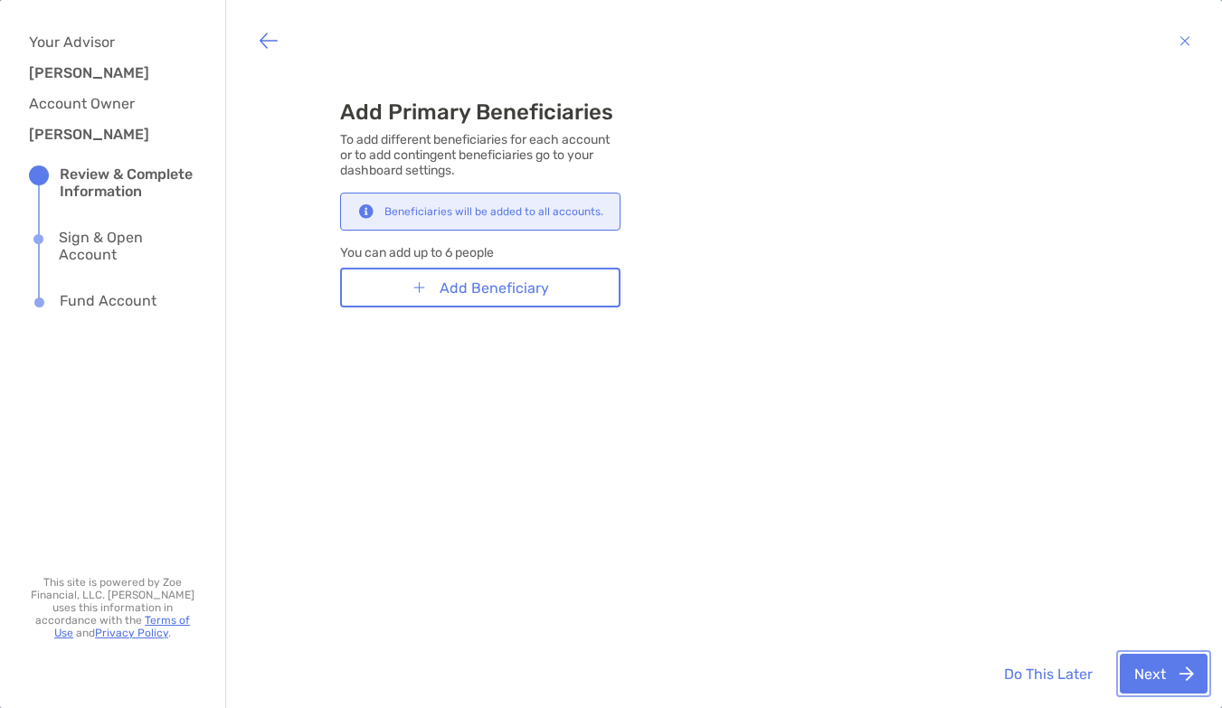
scroll to position [0, 0]
click at [1135, 678] on button "Next" at bounding box center [1163, 674] width 88 height 40
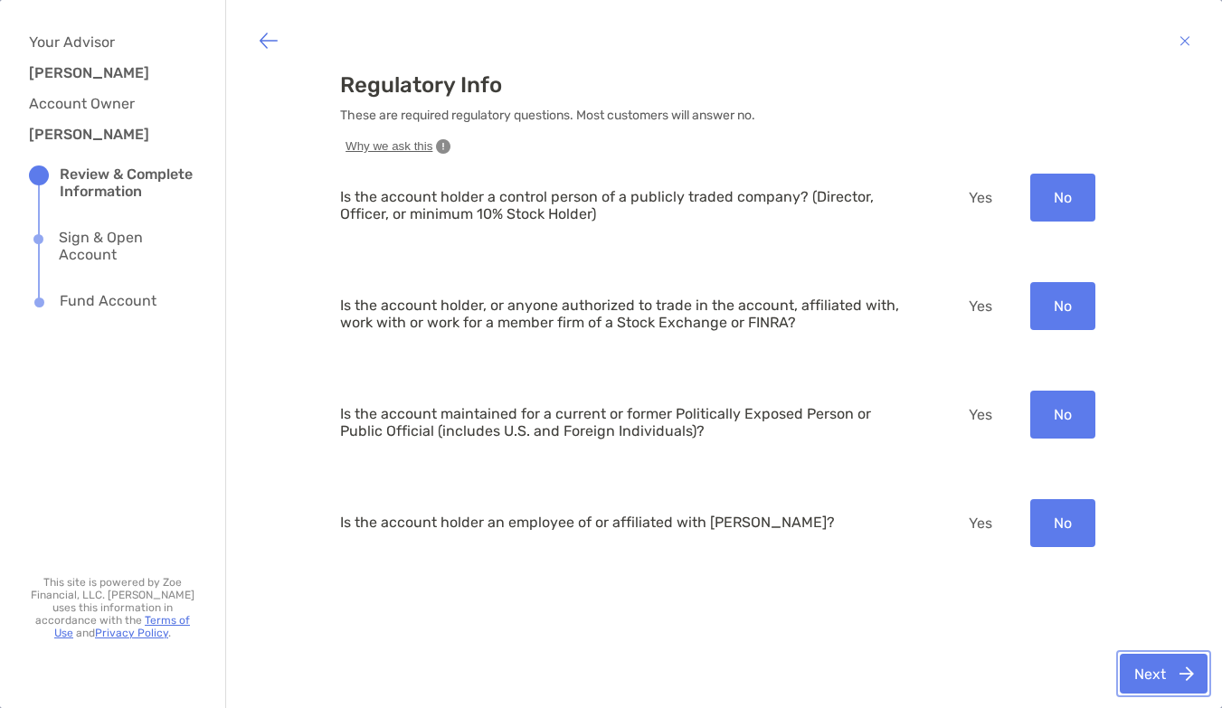
click at [1150, 677] on button "Next" at bounding box center [1163, 674] width 88 height 40
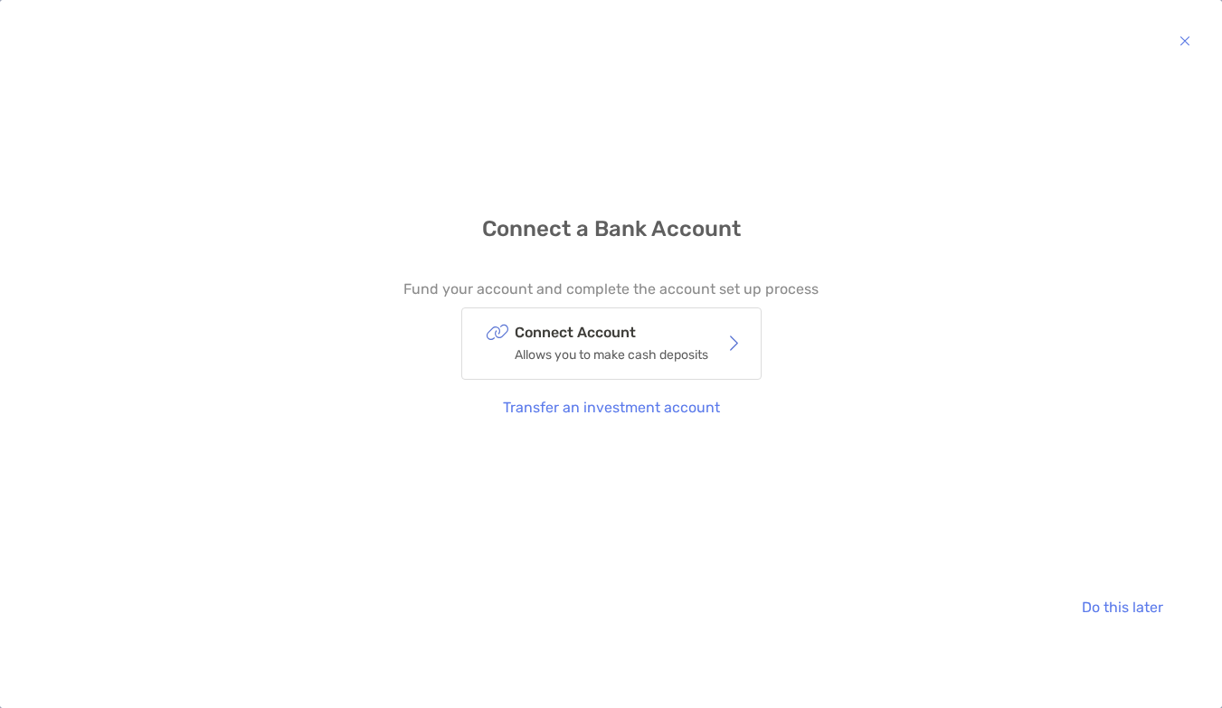
click at [666, 334] on p "Connect Account" at bounding box center [612, 332] width 194 height 23
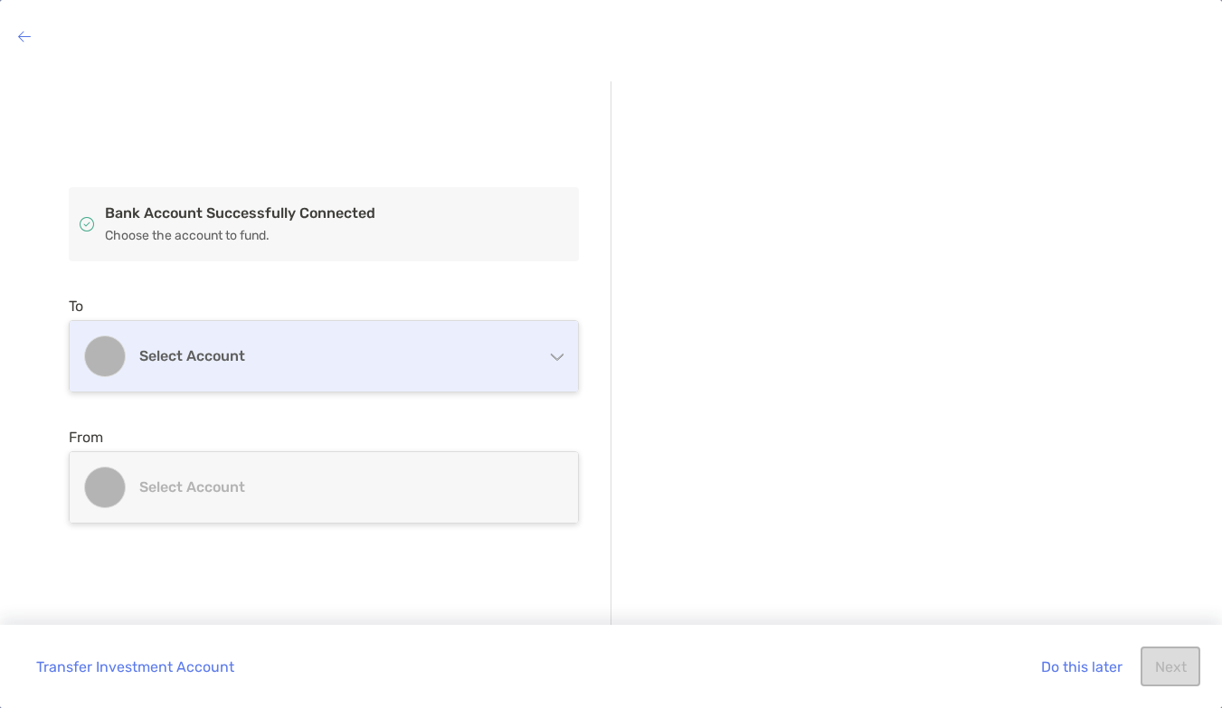
click at [526, 357] on h4 "Select account" at bounding box center [334, 355] width 391 height 17
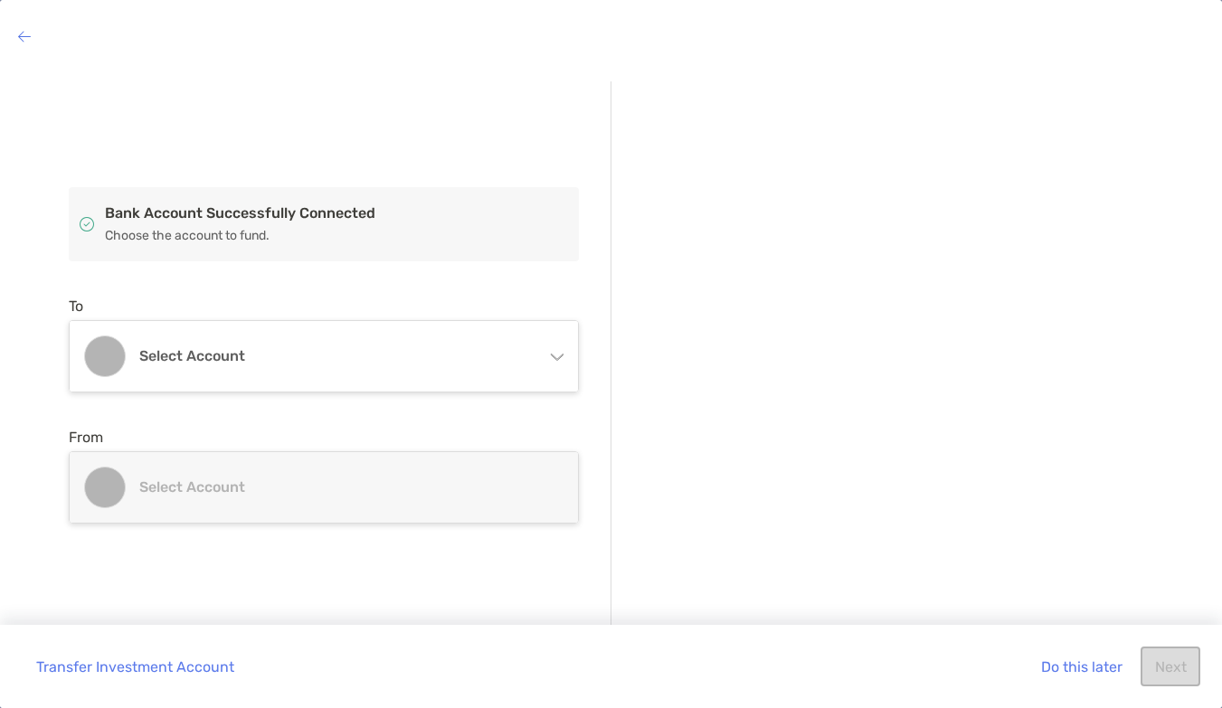
click at [503, 294] on div "Bank Account Successfully Connected Choose the account to fund. To Select accou…" at bounding box center [340, 354] width 543 height 547
click at [1073, 675] on button "Do this later" at bounding box center [1080, 667] width 109 height 40
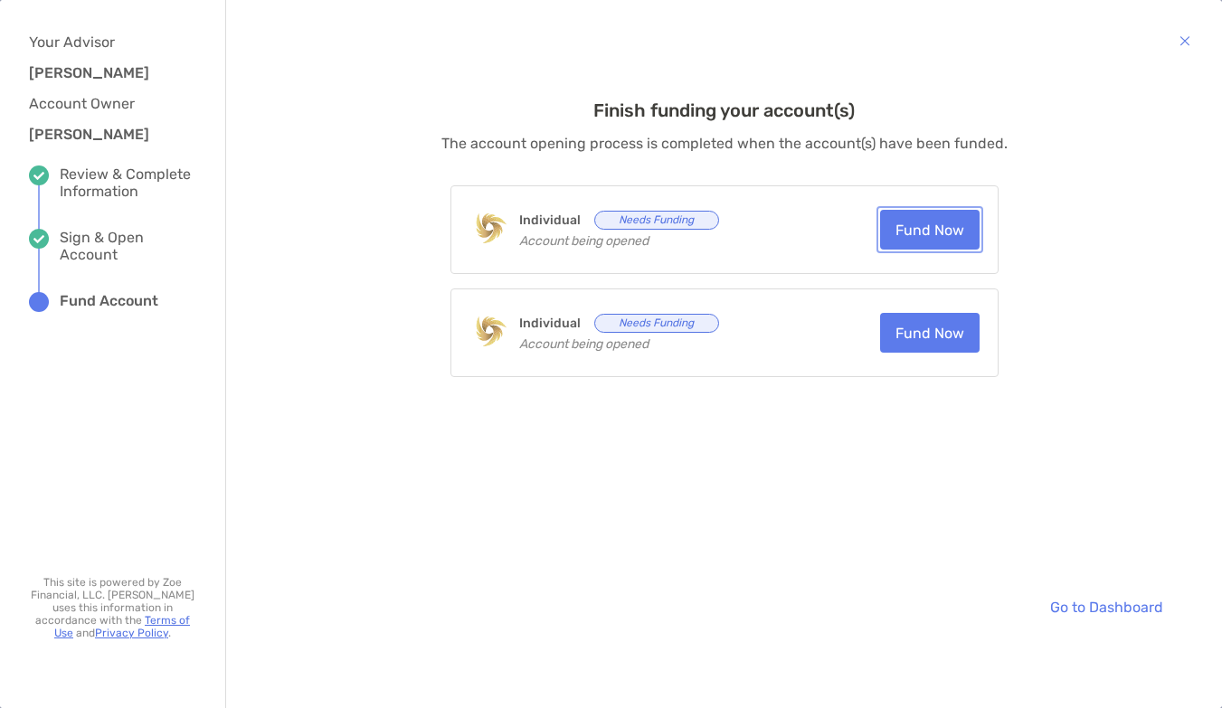
click at [941, 232] on button "Fund Now" at bounding box center [929, 230] width 99 height 40
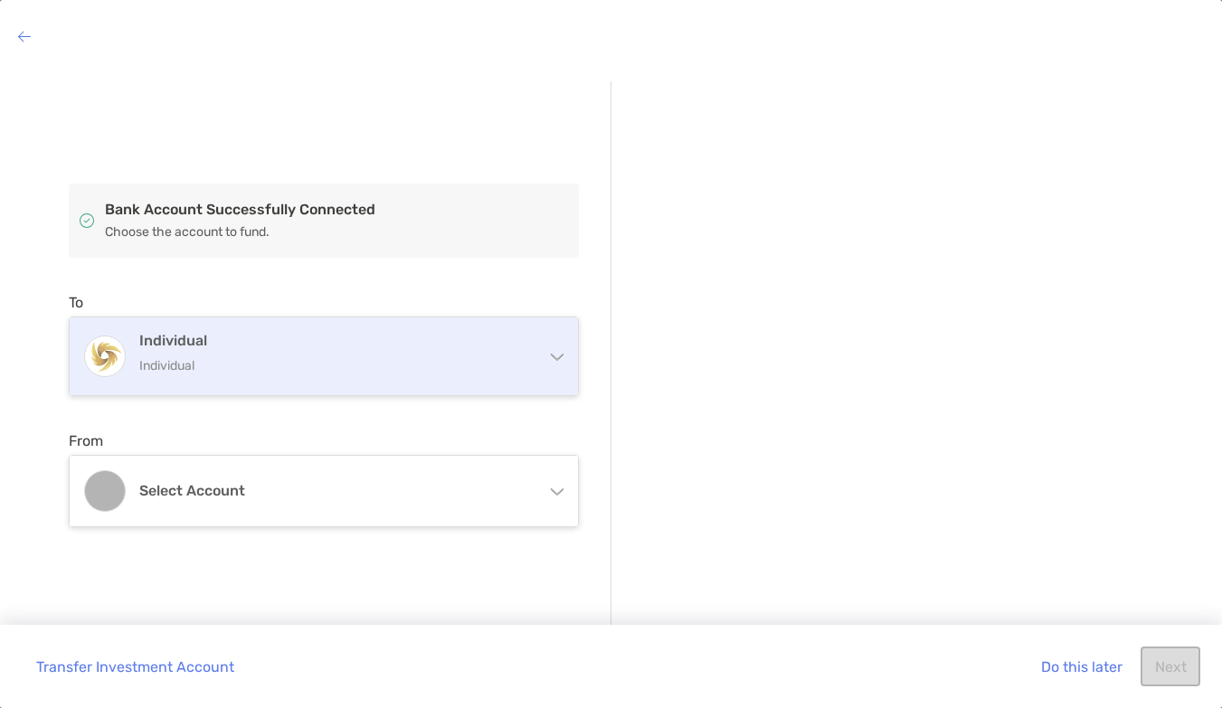
click at [363, 329] on div "Individual Individual" at bounding box center [324, 356] width 508 height 78
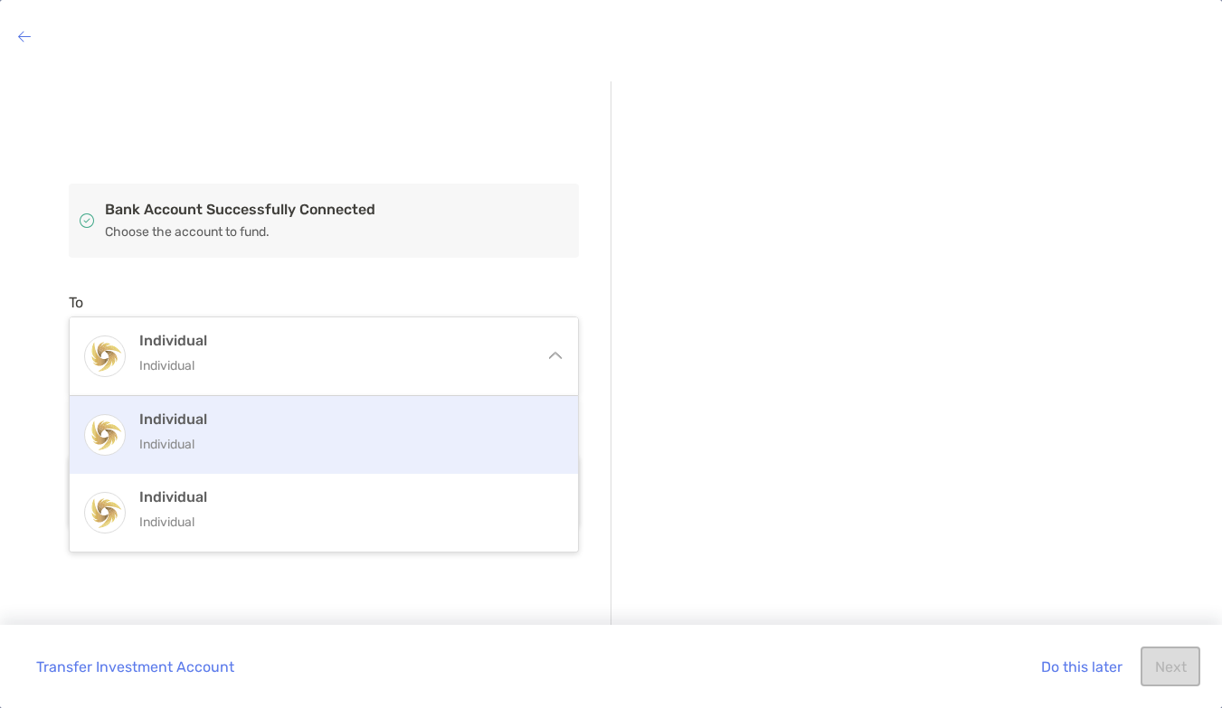
click at [362, 405] on div "Individual Individual" at bounding box center [324, 435] width 508 height 78
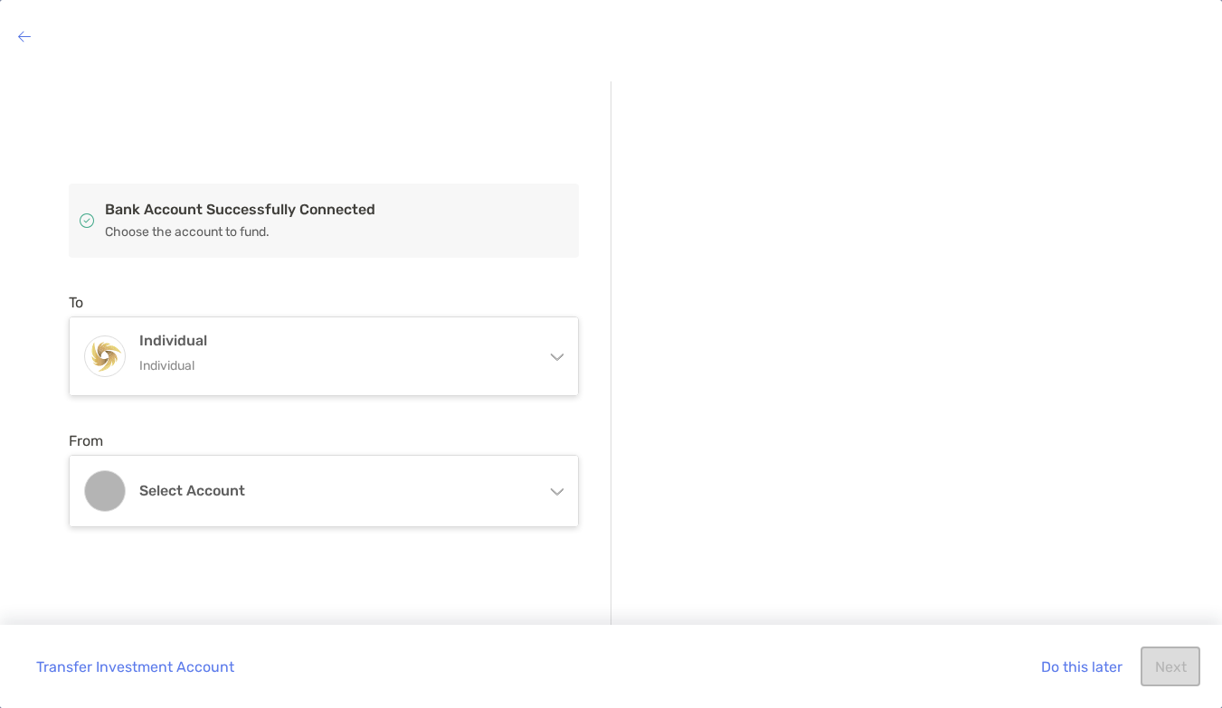
click at [345, 491] on h4 "Select account" at bounding box center [334, 490] width 391 height 17
click at [393, 422] on div "Bank Account Successfully Connected Choose the account to fund. To Individual I…" at bounding box center [340, 354] width 543 height 547
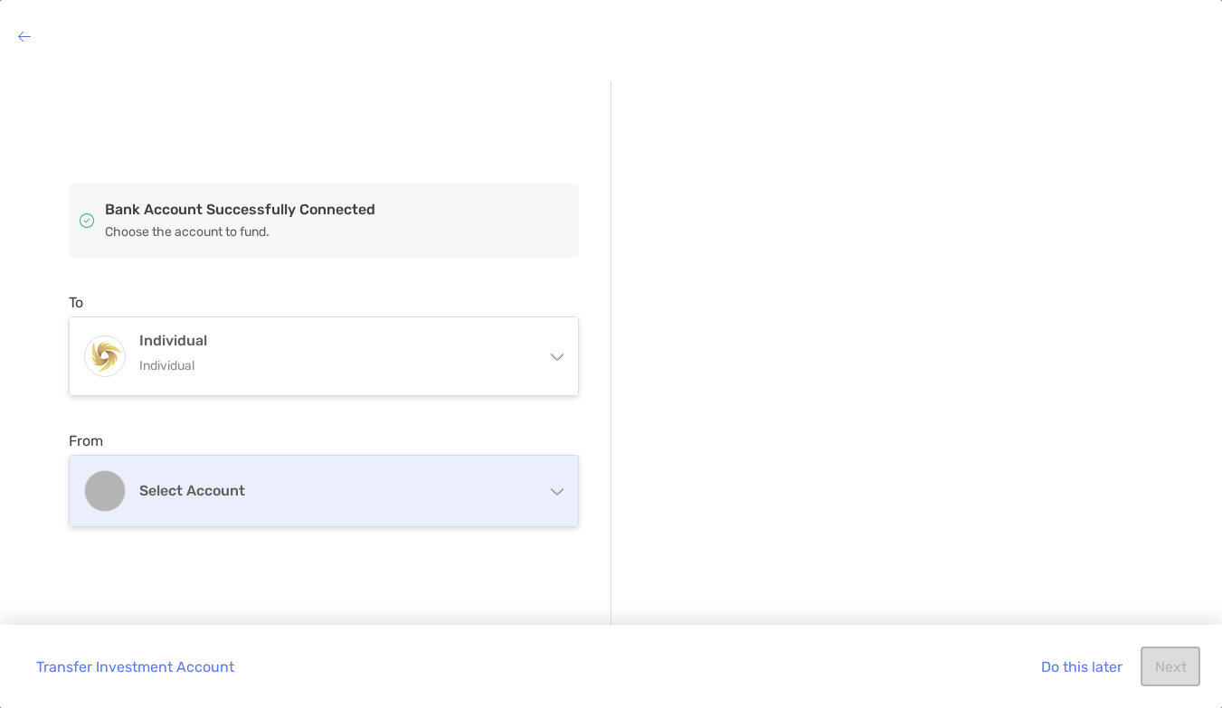
click at [363, 494] on h4 "Select account" at bounding box center [334, 490] width 391 height 17
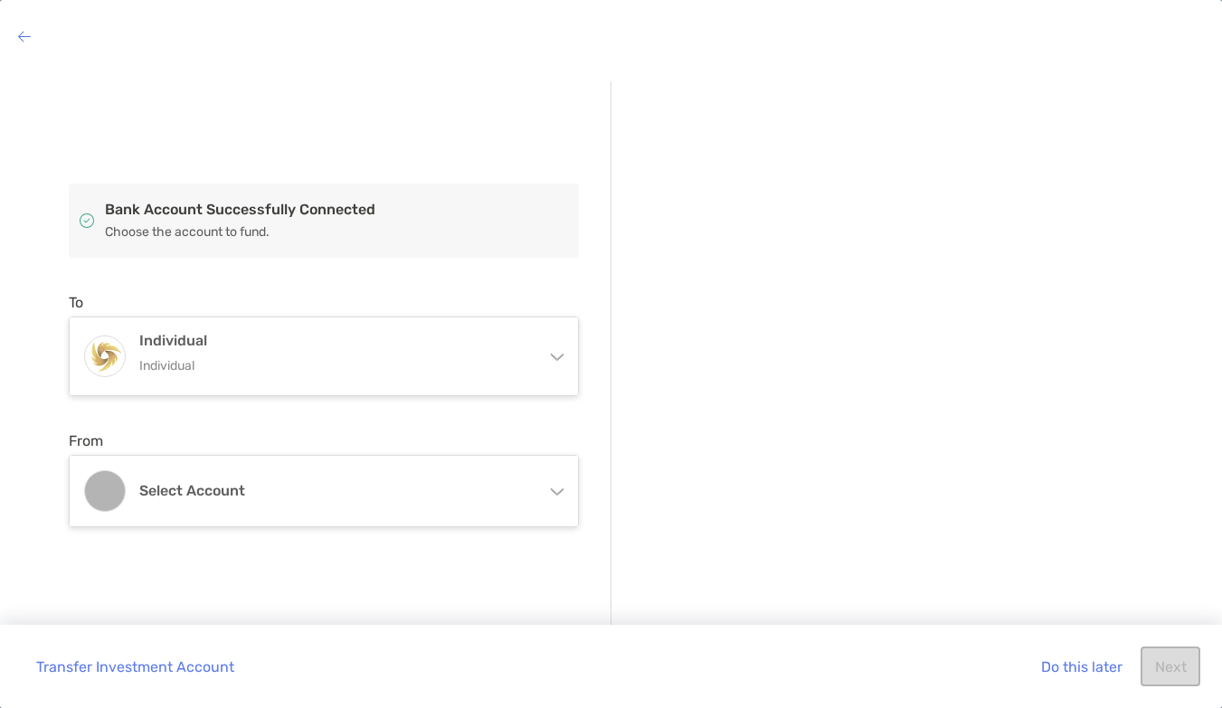
click at [339, 403] on div "Bank Account Successfully Connected Choose the account to fund. To Individual I…" at bounding box center [340, 354] width 543 height 547
click at [121, 672] on button "Transfer Investment Account" at bounding box center [135, 667] width 226 height 40
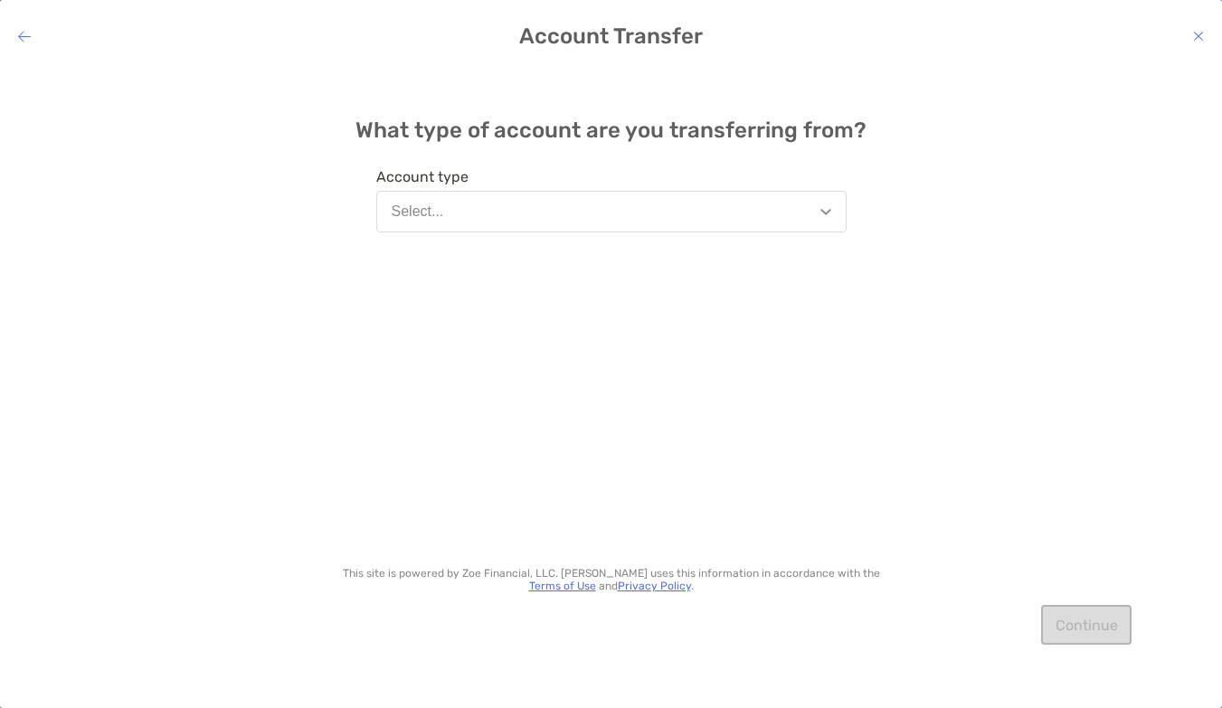
click at [655, 215] on button "Select..." at bounding box center [611, 212] width 470 height 42
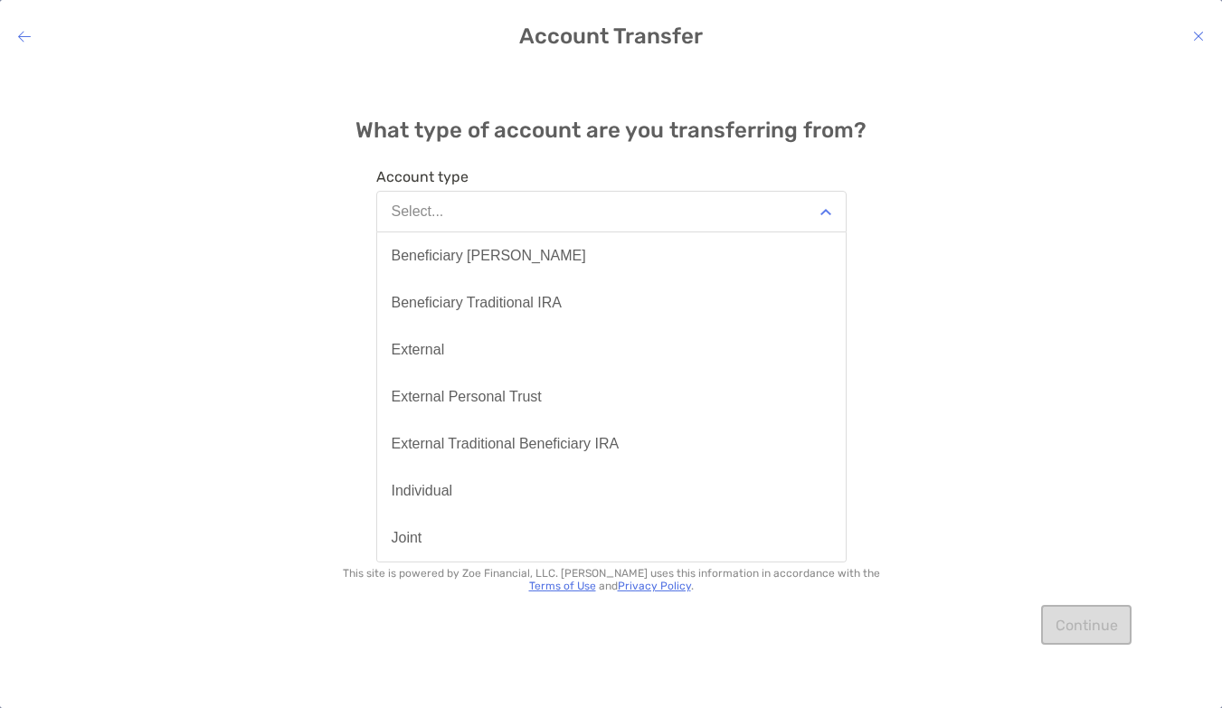
click at [1021, 271] on div "What type of account are you transferring from? Account type Select... Benefici…" at bounding box center [611, 374] width 1222 height 614
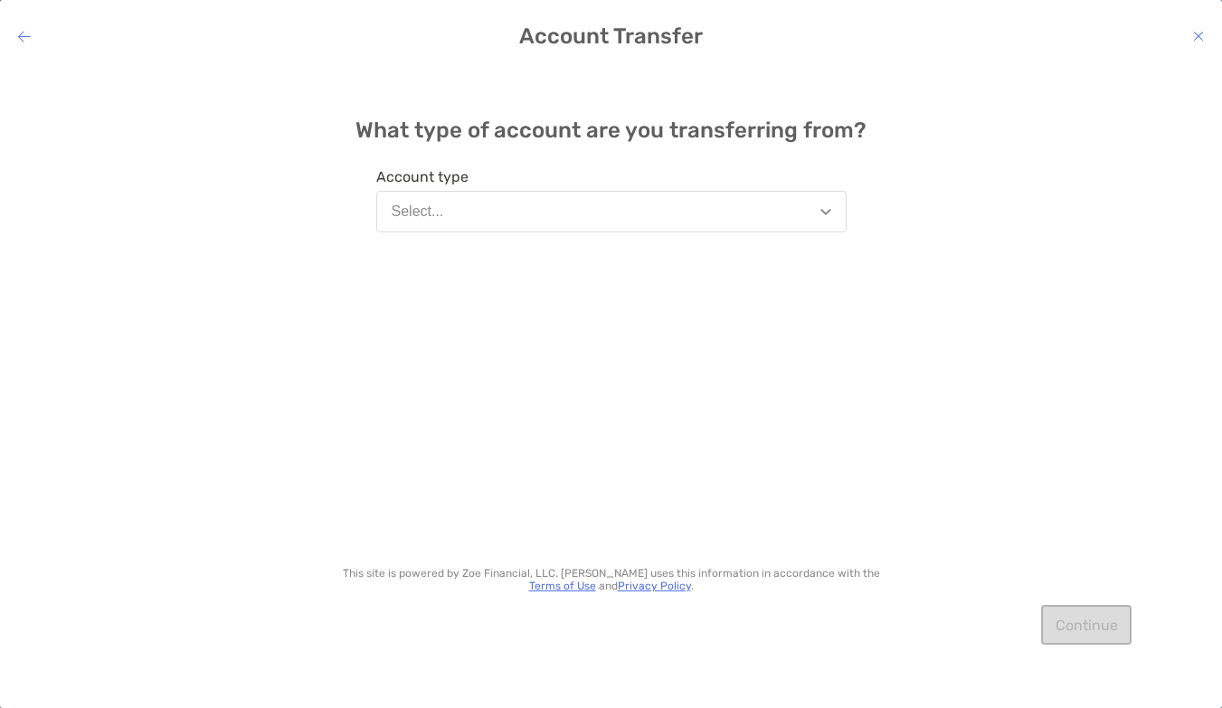
click at [24, 37] on icon at bounding box center [24, 36] width 13 height 14
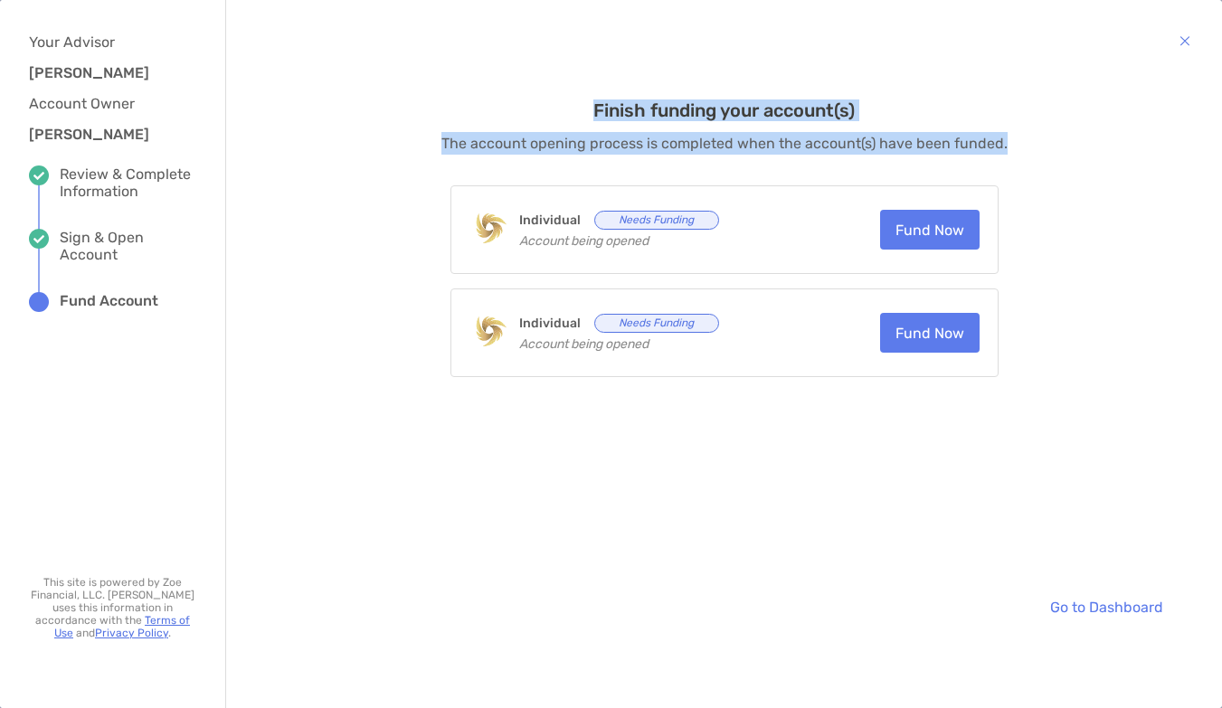
drag, startPoint x: 577, startPoint y: 103, endPoint x: 1052, endPoint y: 146, distance: 476.6
click at [1052, 146] on div "Finish funding your account(s) The account opening process is completed when th…" at bounding box center [723, 344] width 959 height 563
drag, startPoint x: 1052, startPoint y: 146, endPoint x: 786, endPoint y: 63, distance: 278.3
click at [786, 63] on div "Finish funding your account(s) The account opening process is completed when th…" at bounding box center [723, 344] width 959 height 563
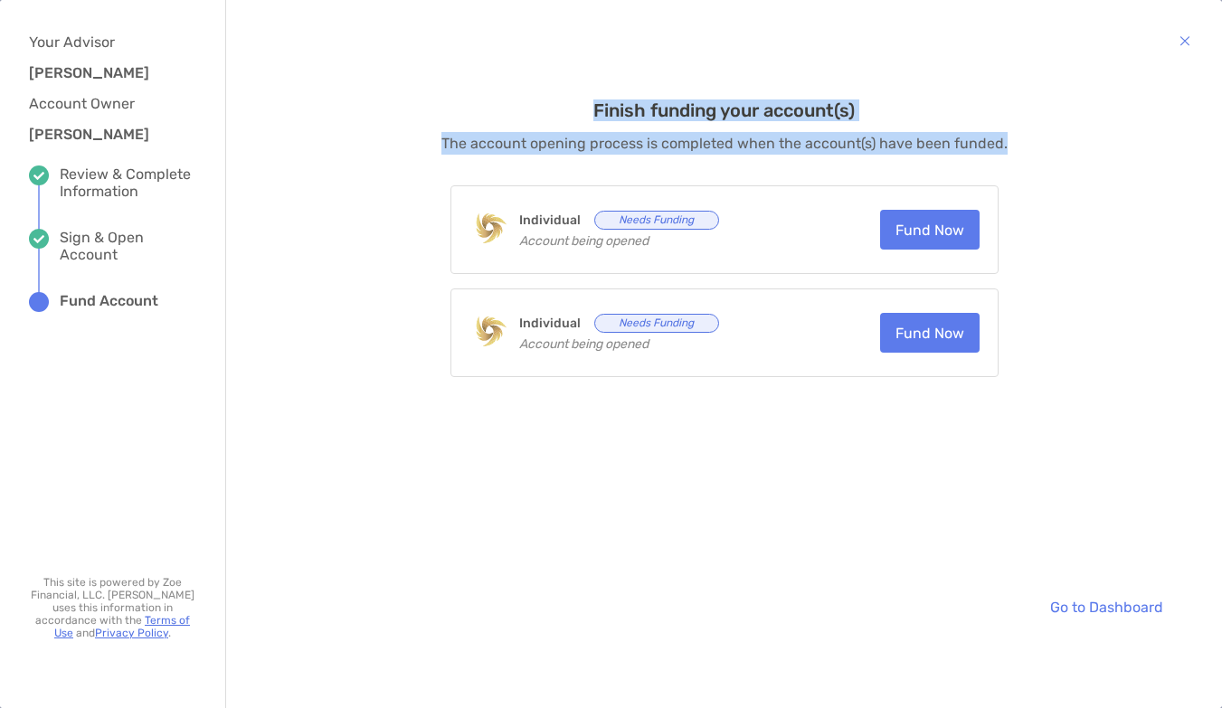
click at [786, 63] on div "Finish funding your account(s) The account opening process is completed when th…" at bounding box center [723, 344] width 959 height 563
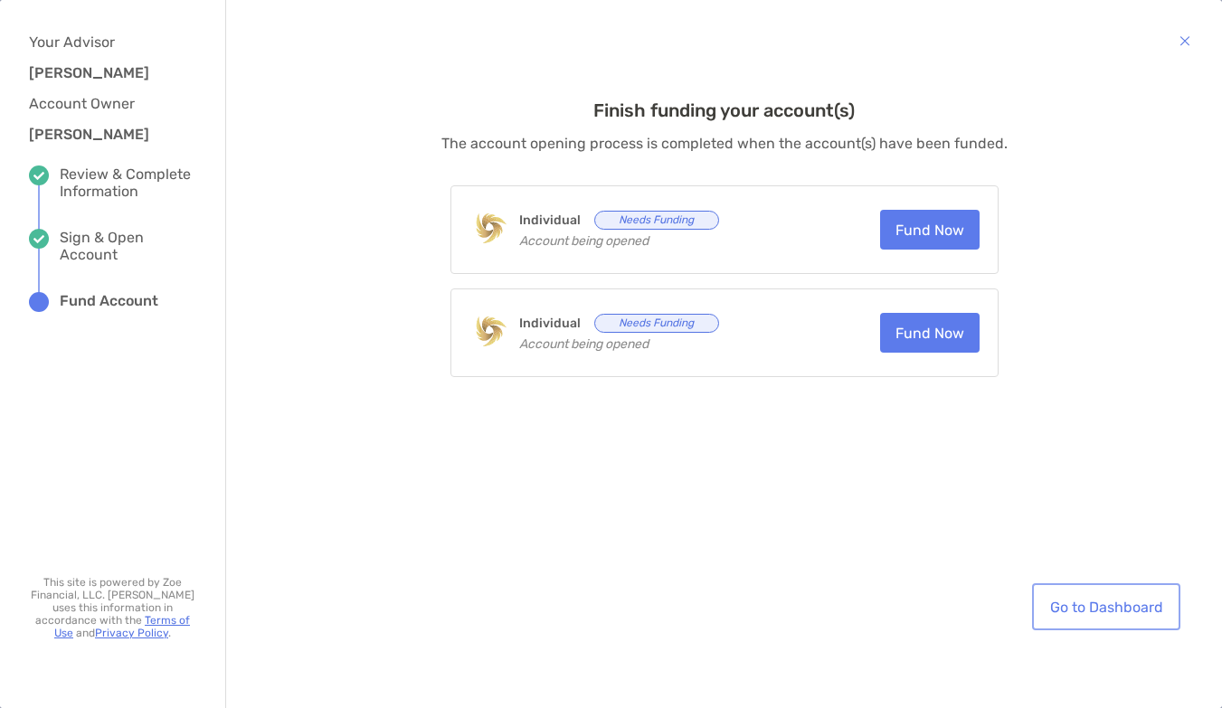
click at [1131, 614] on link "Go to Dashboard" at bounding box center [1105, 607] width 141 height 40
